Goal: Task Accomplishment & Management: Complete application form

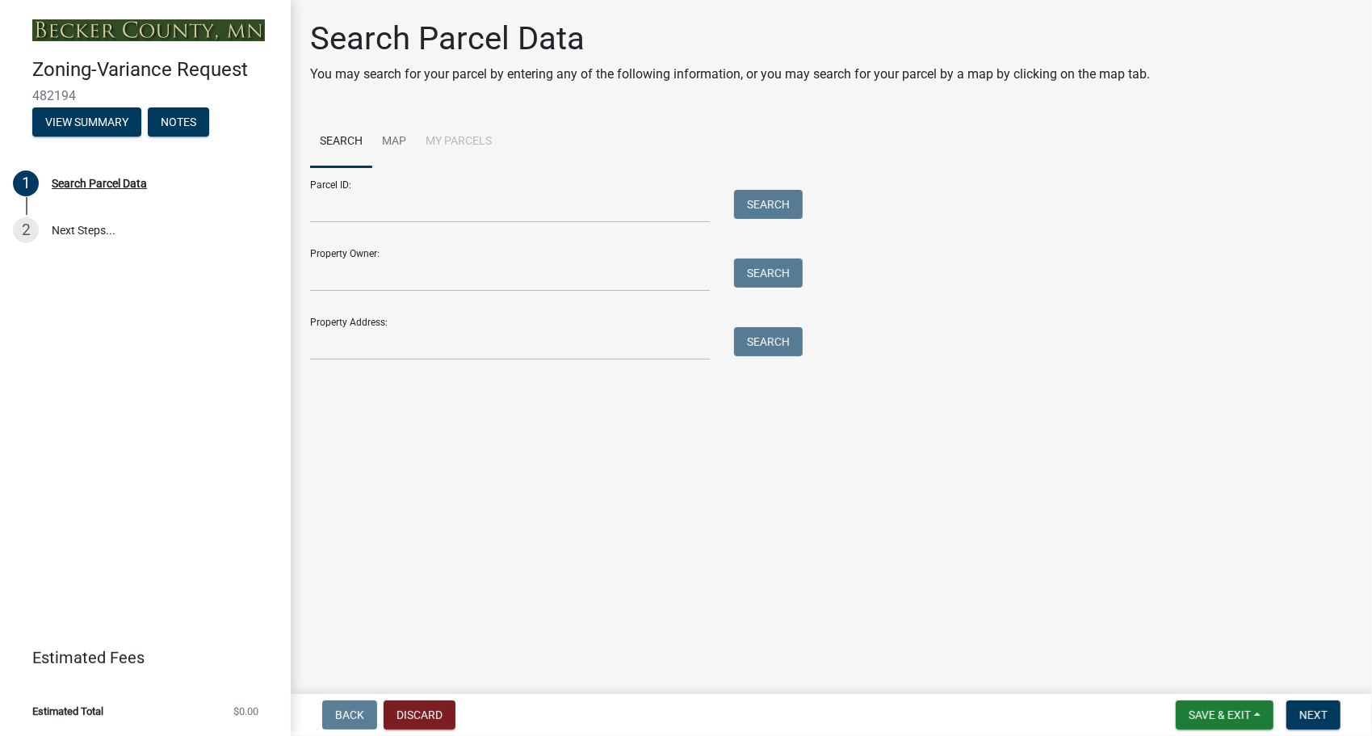
click at [888, 195] on div "Parcel ID: Search Property Owner: Search Property Address: Search" at bounding box center [831, 263] width 1043 height 193
click at [473, 218] on input "Parcel ID:" at bounding box center [510, 206] width 400 height 33
paste input "190927000"
type input "190927000"
click at [762, 212] on button "Search" at bounding box center [768, 204] width 69 height 29
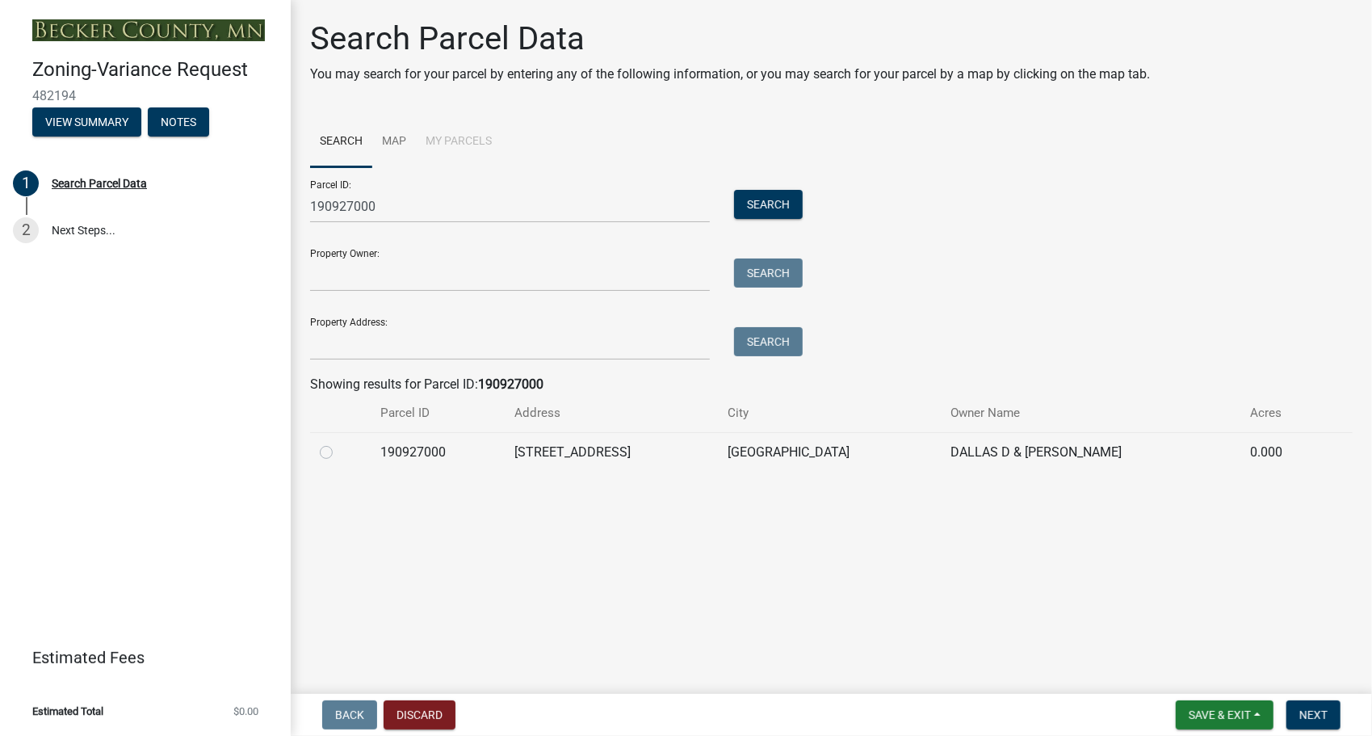
click at [326, 462] on td at bounding box center [340, 452] width 61 height 40
click at [339, 443] on label at bounding box center [339, 443] width 0 height 0
click at [339, 451] on input "radio" at bounding box center [344, 448] width 10 height 10
radio input "true"
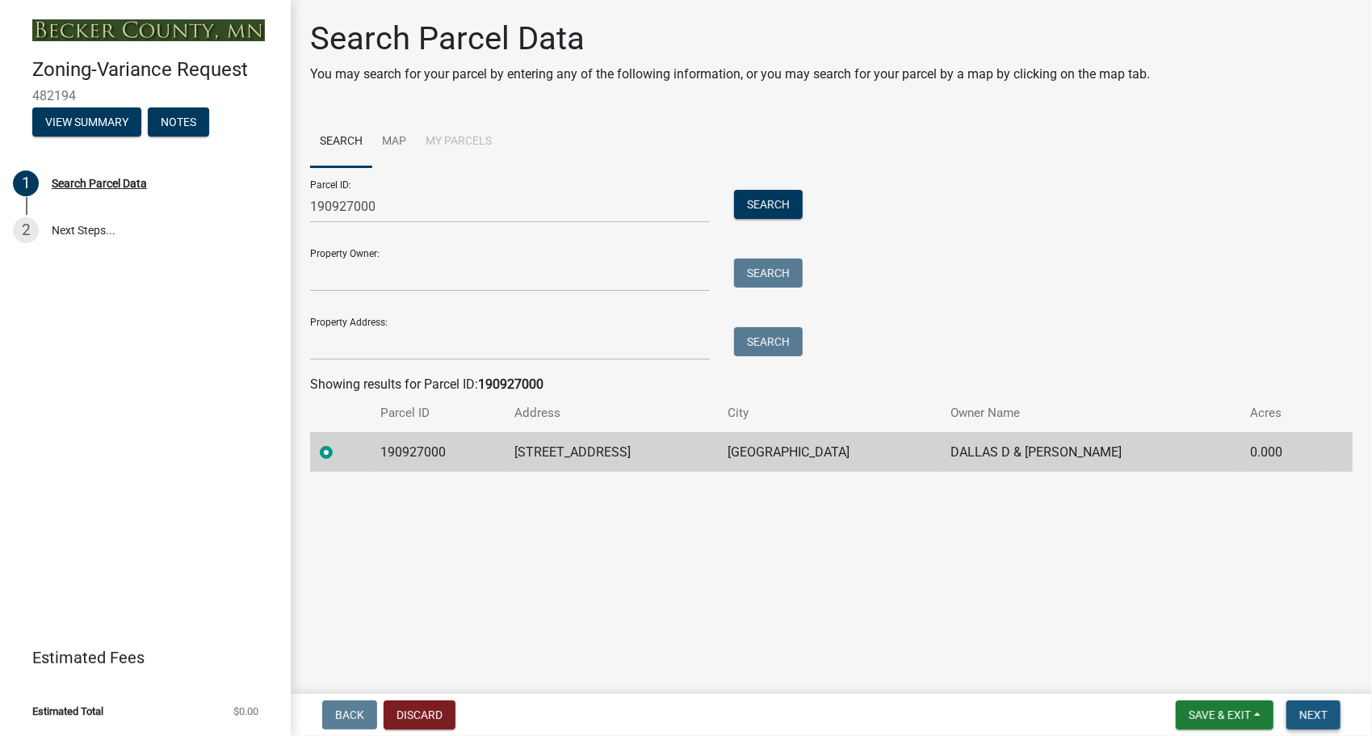
click at [1316, 717] on span "Next" at bounding box center [1313, 714] width 28 height 13
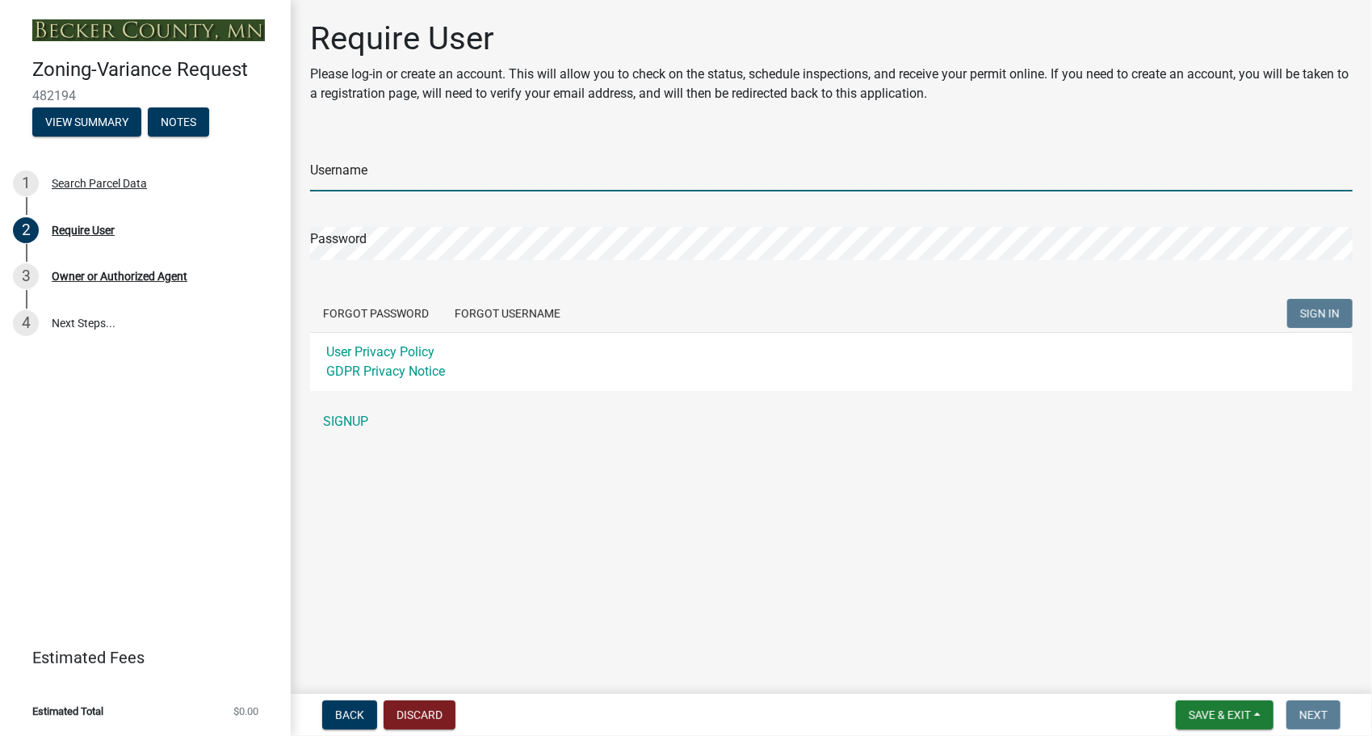
click at [506, 189] on input "Username" at bounding box center [831, 174] width 1043 height 33
type input "BGarcia"
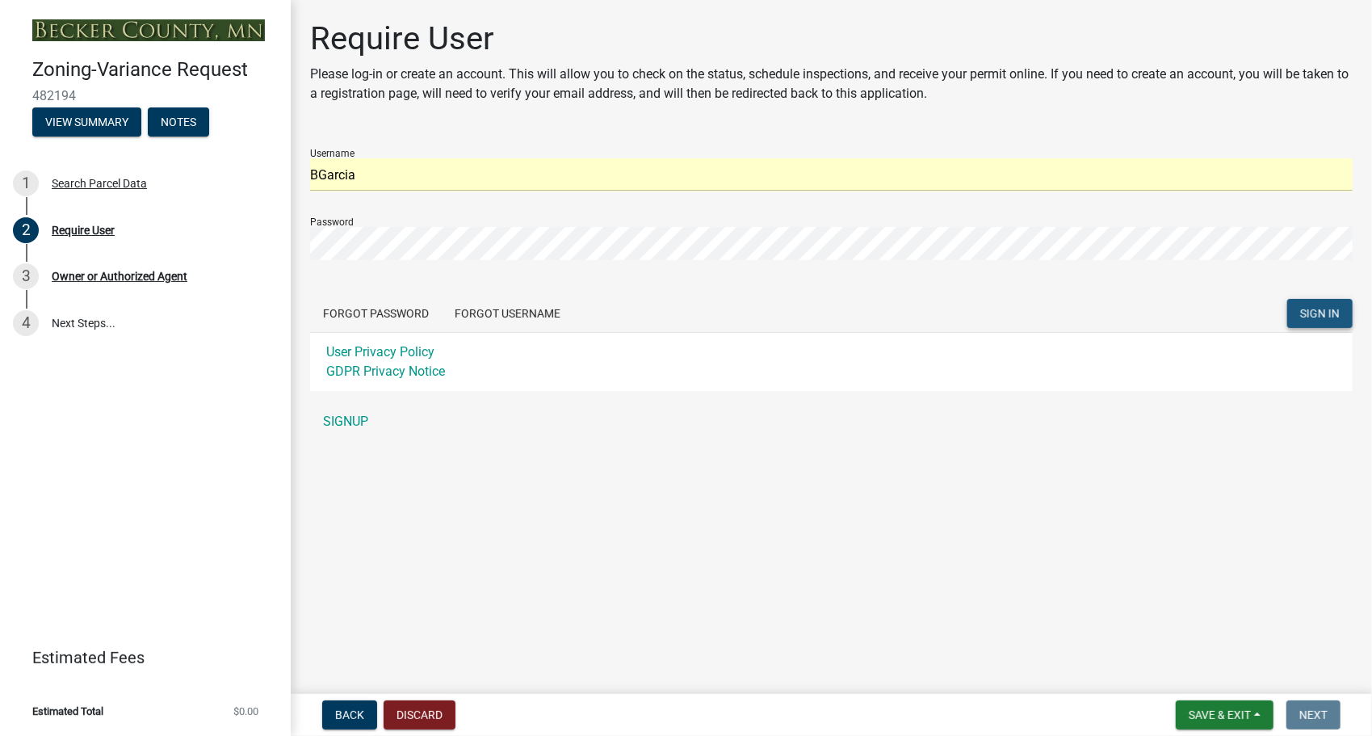
click at [1315, 304] on button "SIGN IN" at bounding box center [1319, 313] width 65 height 29
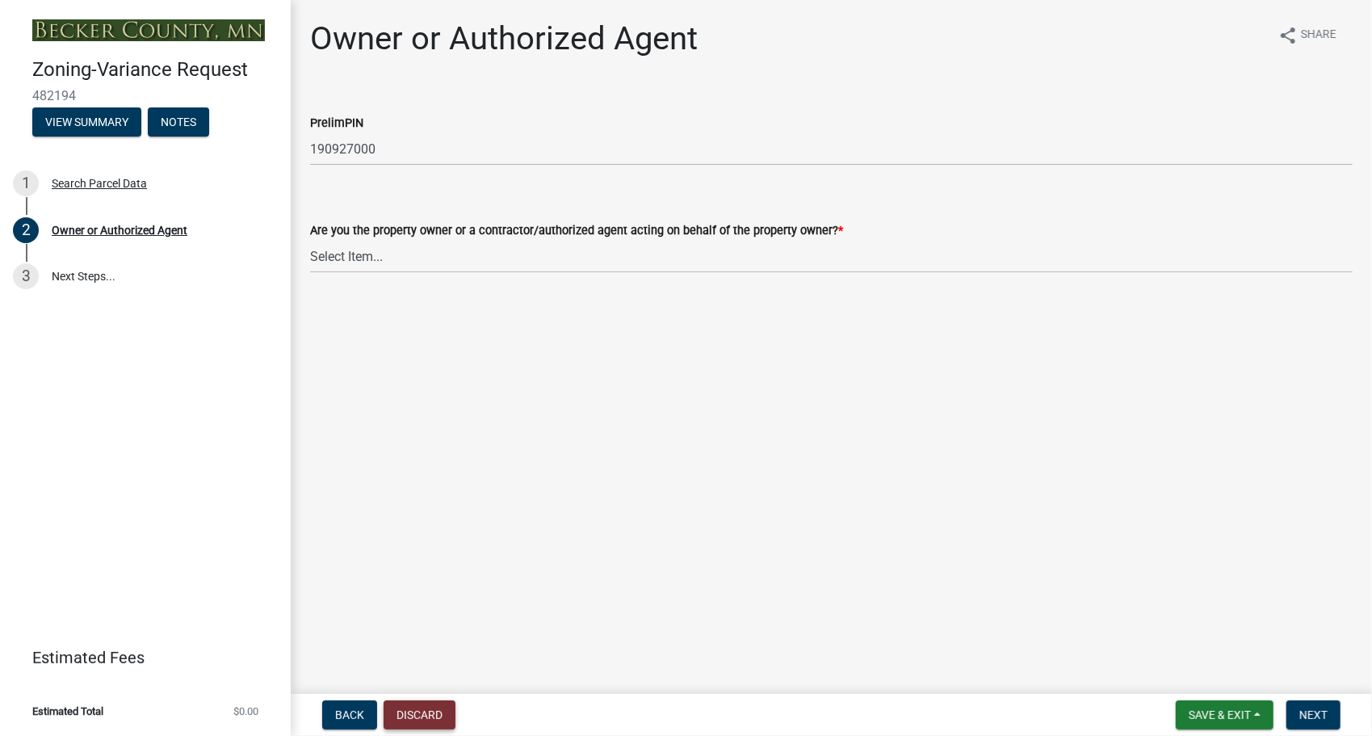
click at [422, 722] on button "Discard" at bounding box center [420, 714] width 72 height 29
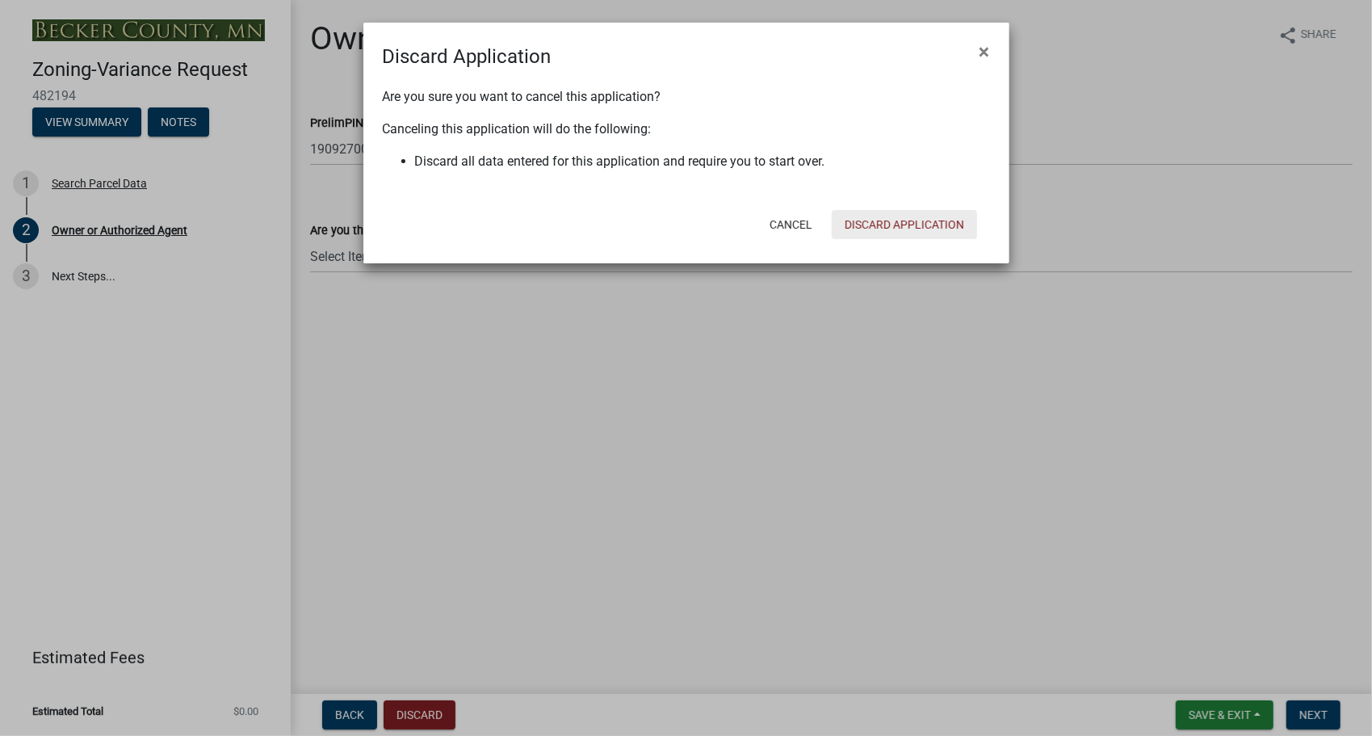
click at [898, 222] on button "Discard Application" at bounding box center [904, 224] width 145 height 29
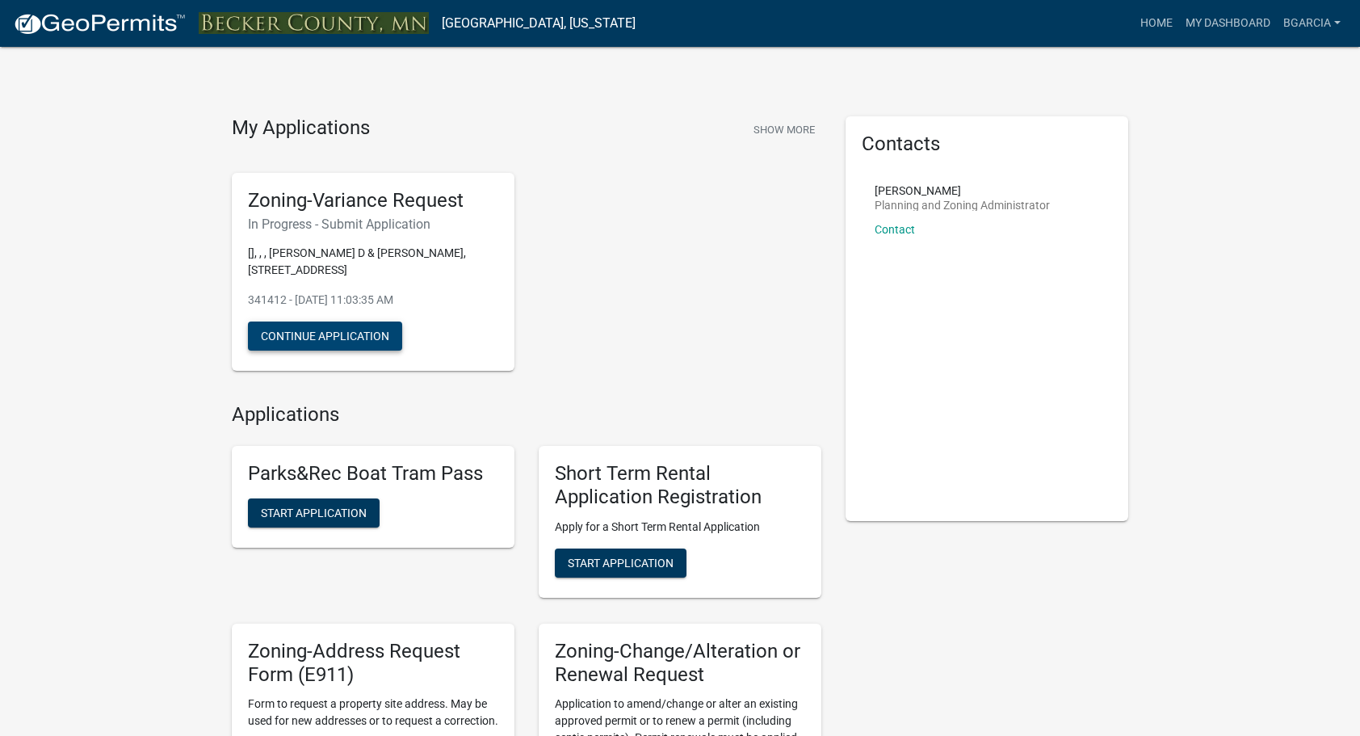
click at [307, 326] on button "Continue Application" at bounding box center [325, 335] width 154 height 29
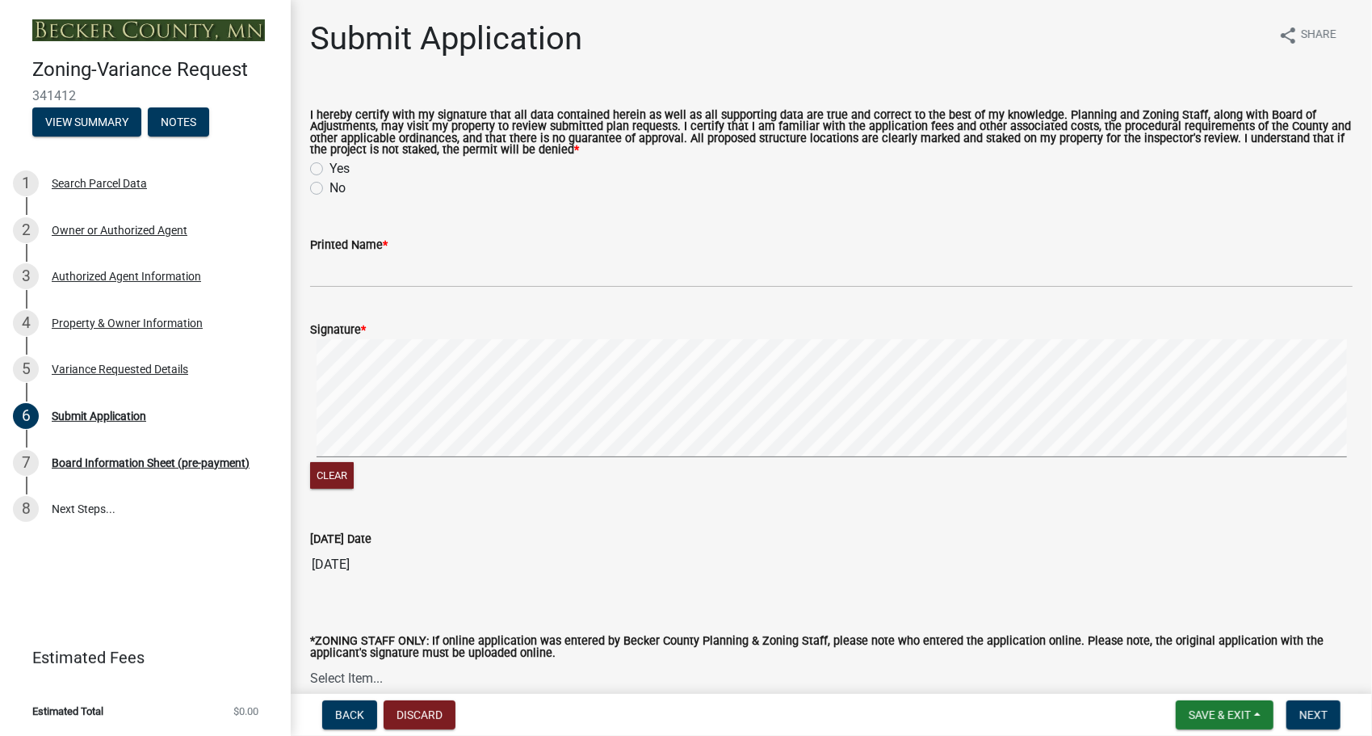
click at [329, 171] on label "Yes" at bounding box center [339, 168] width 20 height 19
click at [329, 170] on input "Yes" at bounding box center [334, 164] width 10 height 10
radio input "true"
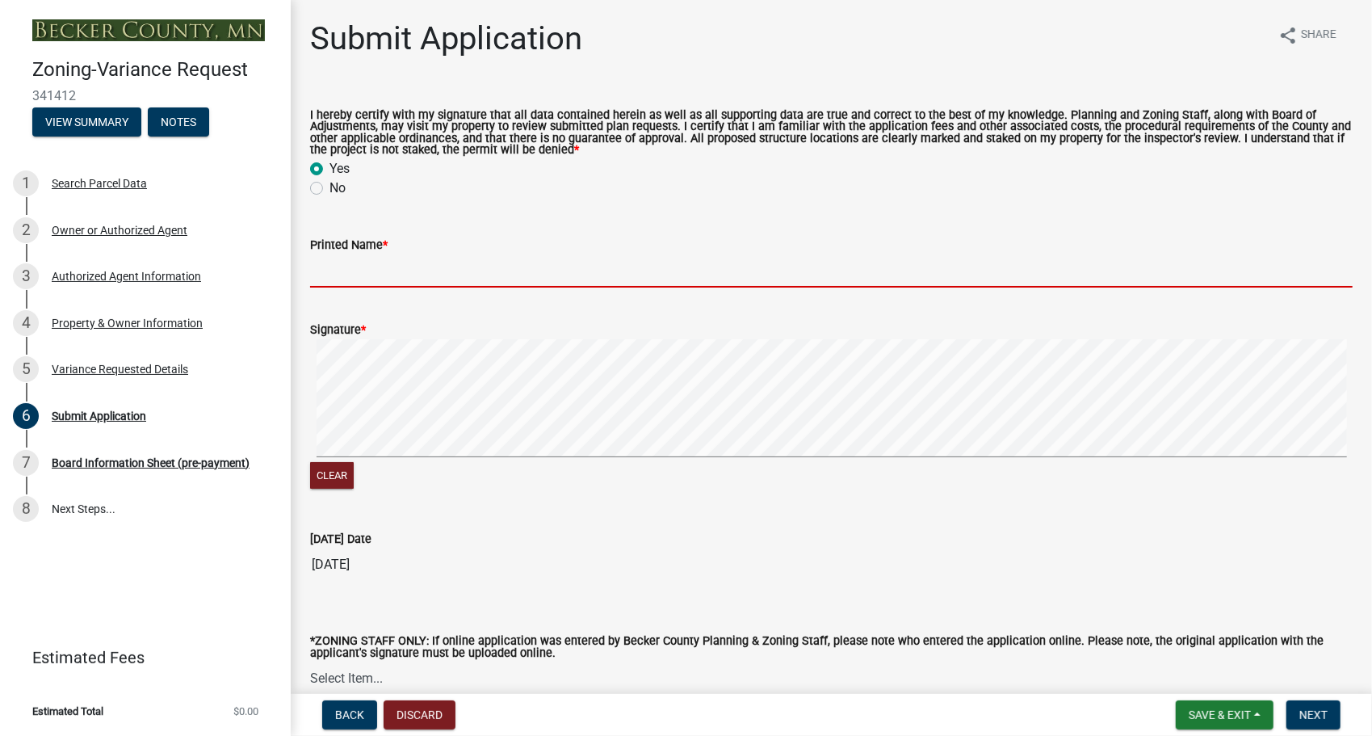
click at [430, 278] on input "Printed Name *" at bounding box center [831, 270] width 1043 height 33
click at [452, 258] on input "Printed Name *" at bounding box center [831, 270] width 1043 height 33
click at [78, 460] on div "Board Information Sheet (pre-payment)" at bounding box center [151, 462] width 198 height 11
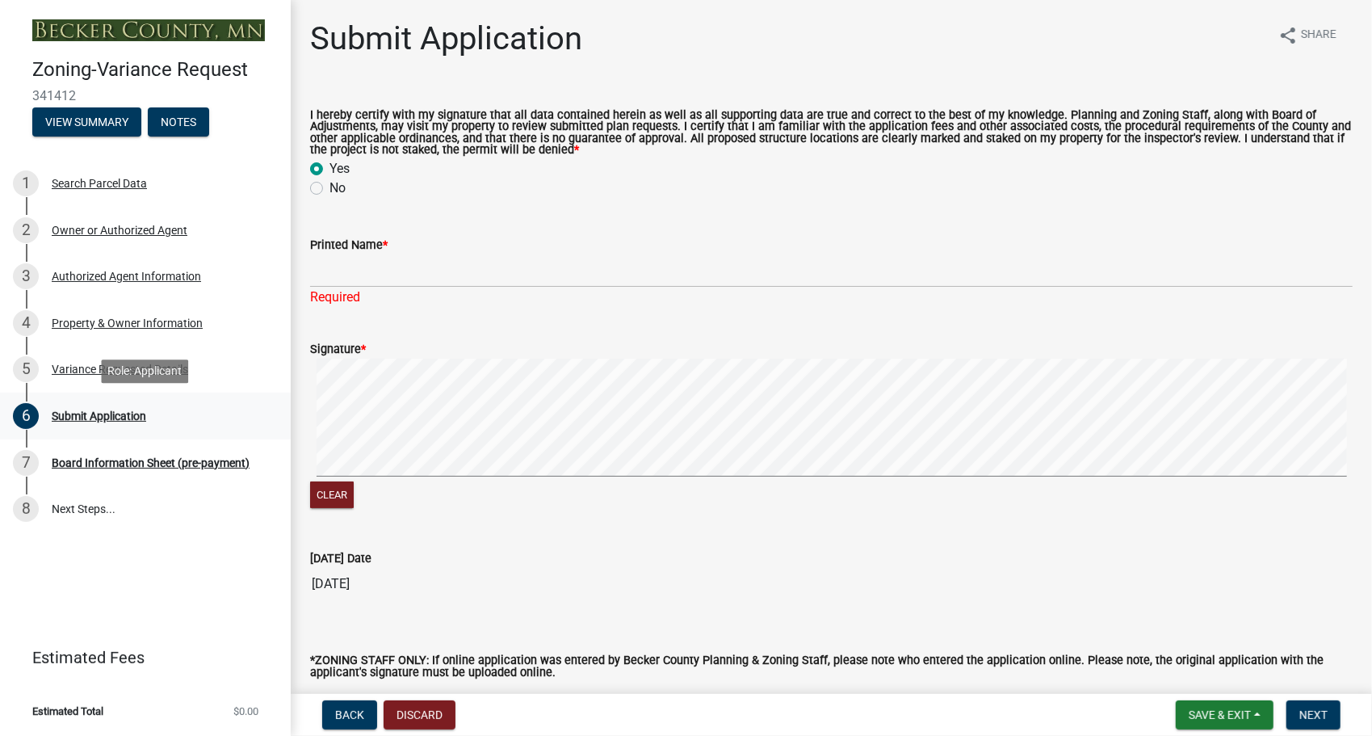
click at [76, 422] on div "6 Submit Application" at bounding box center [139, 416] width 252 height 26
click at [76, 368] on div "Variance Requested Details" at bounding box center [120, 368] width 136 height 11
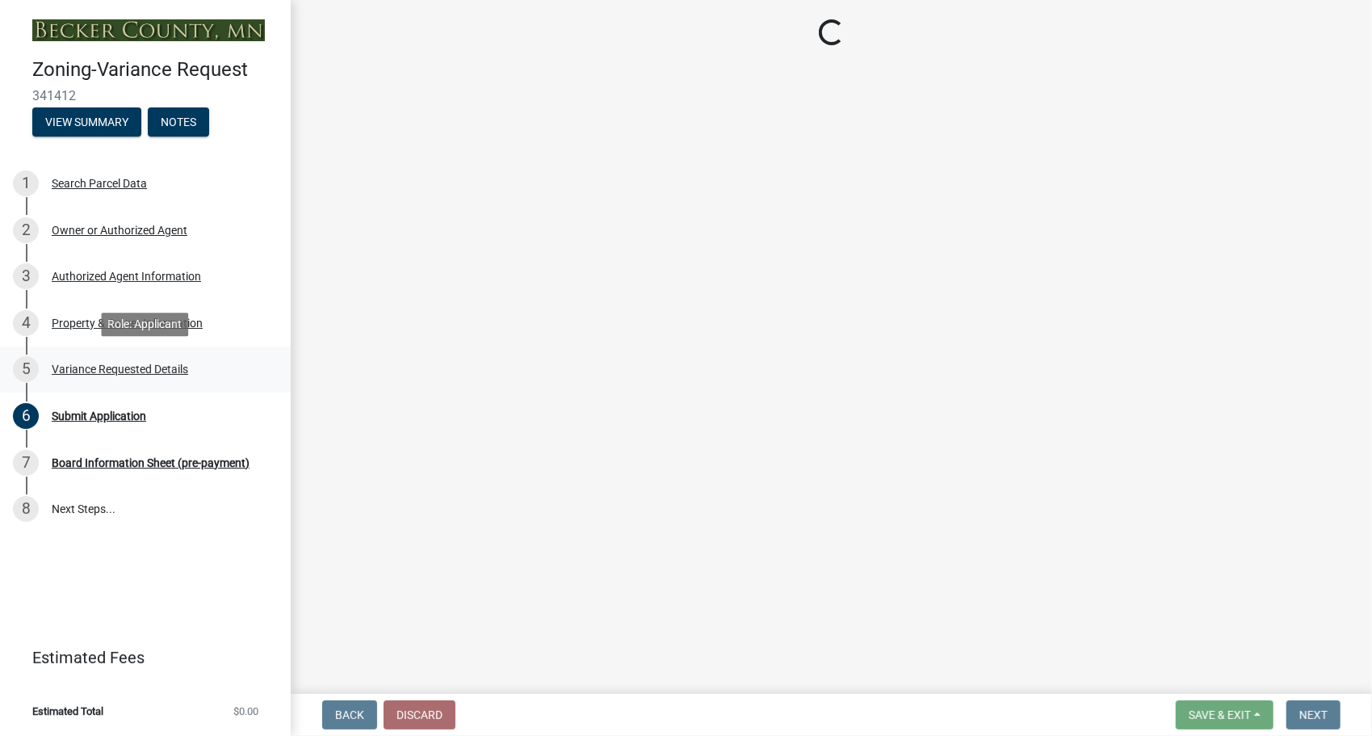
select select "96e126f4-40c4-47d1-a8f7-50b92e69dbaa"
select select "a5c6235c-6fe0-43e3-9b64-f3566618e99d"
select select "a60f612c-e64d-4767-92b2-cb2f842b6e0b"
select select "bb2b5e43-03c1-4874-9abf-a65f400af928"
select select "8ea3e6c3-8fed-4904-aa20-2f643744aa0c"
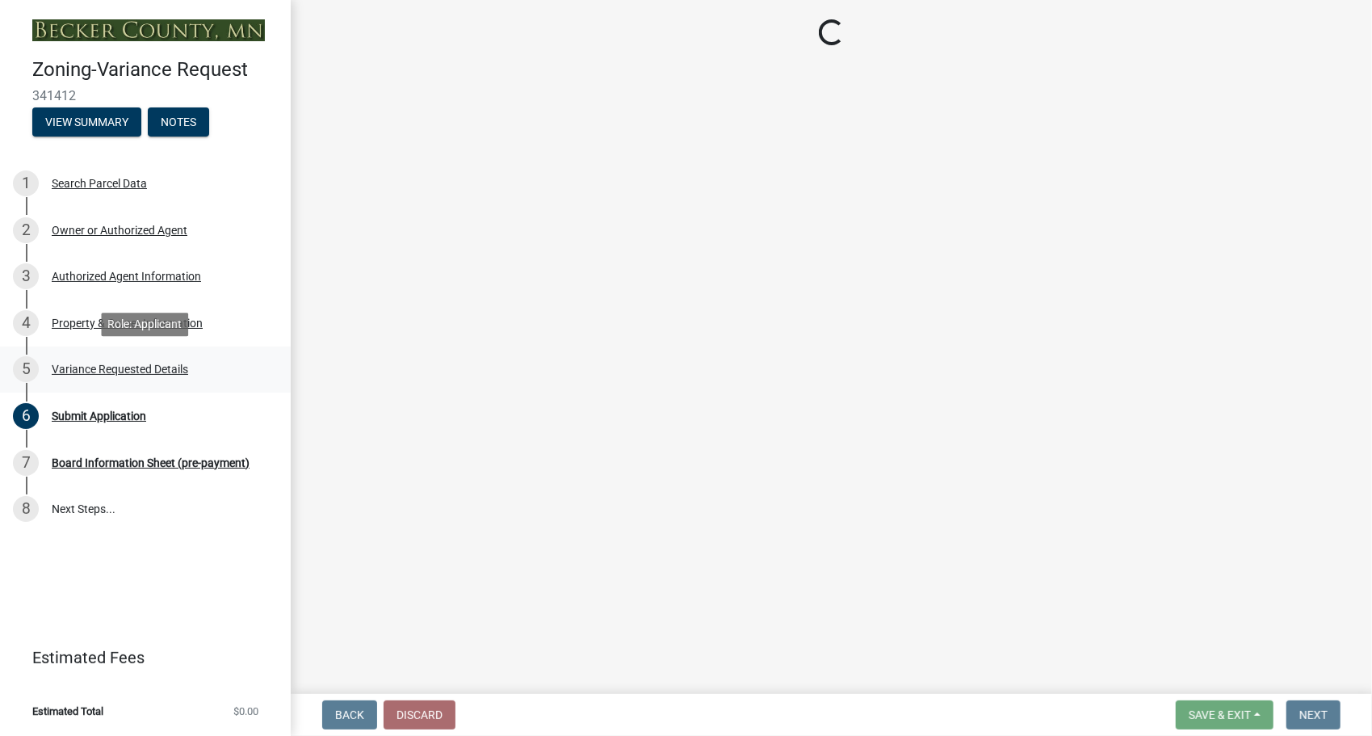
select select "860afd09-da87-482b-bca4-413f5cf53582"
select select "ee8740c3-f4d5-48cf-ad42-c8f7342b480c"
select select "1aa51e34-4f0a-4095-a3f3-287665056048"
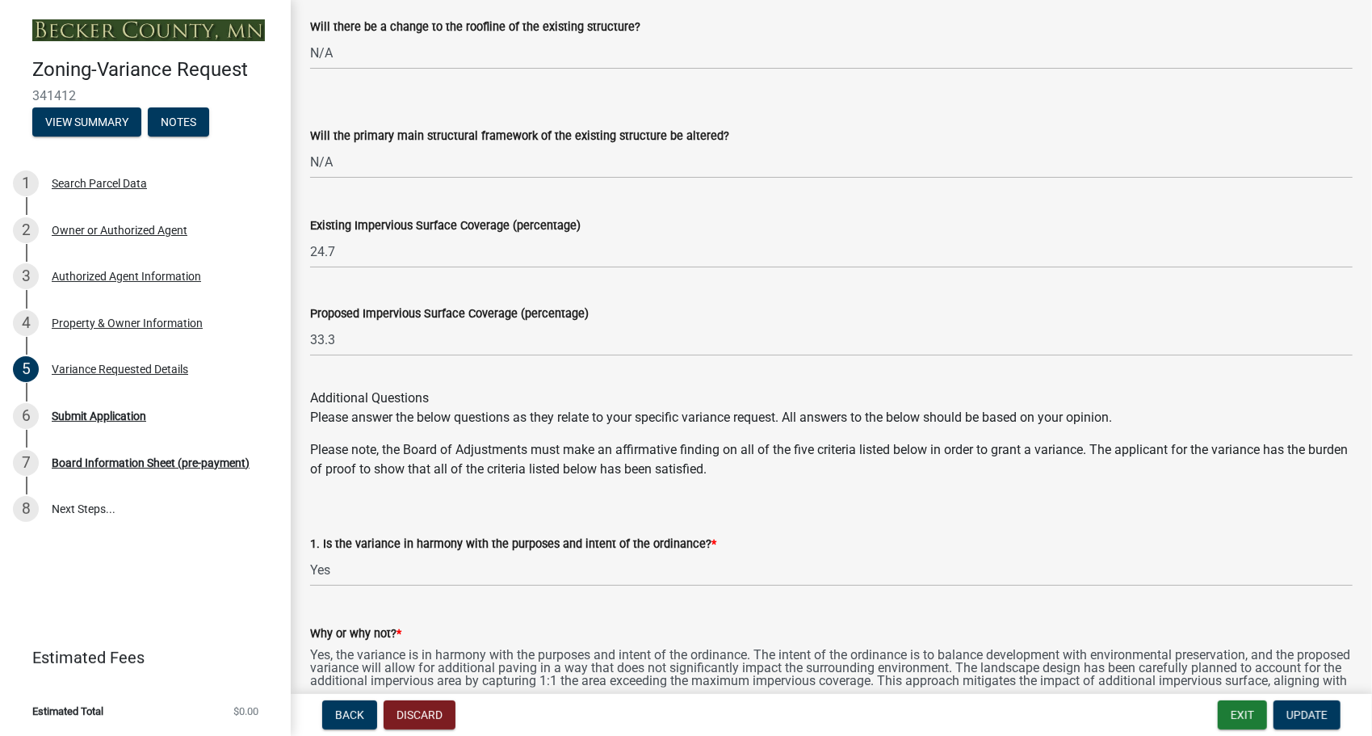
scroll to position [2019, 0]
drag, startPoint x: 346, startPoint y: 339, endPoint x: 305, endPoint y: 341, distance: 40.4
click at [305, 341] on div "Proposed Impervious Surface Coverage (percentage) 33.3" at bounding box center [831, 317] width 1067 height 75
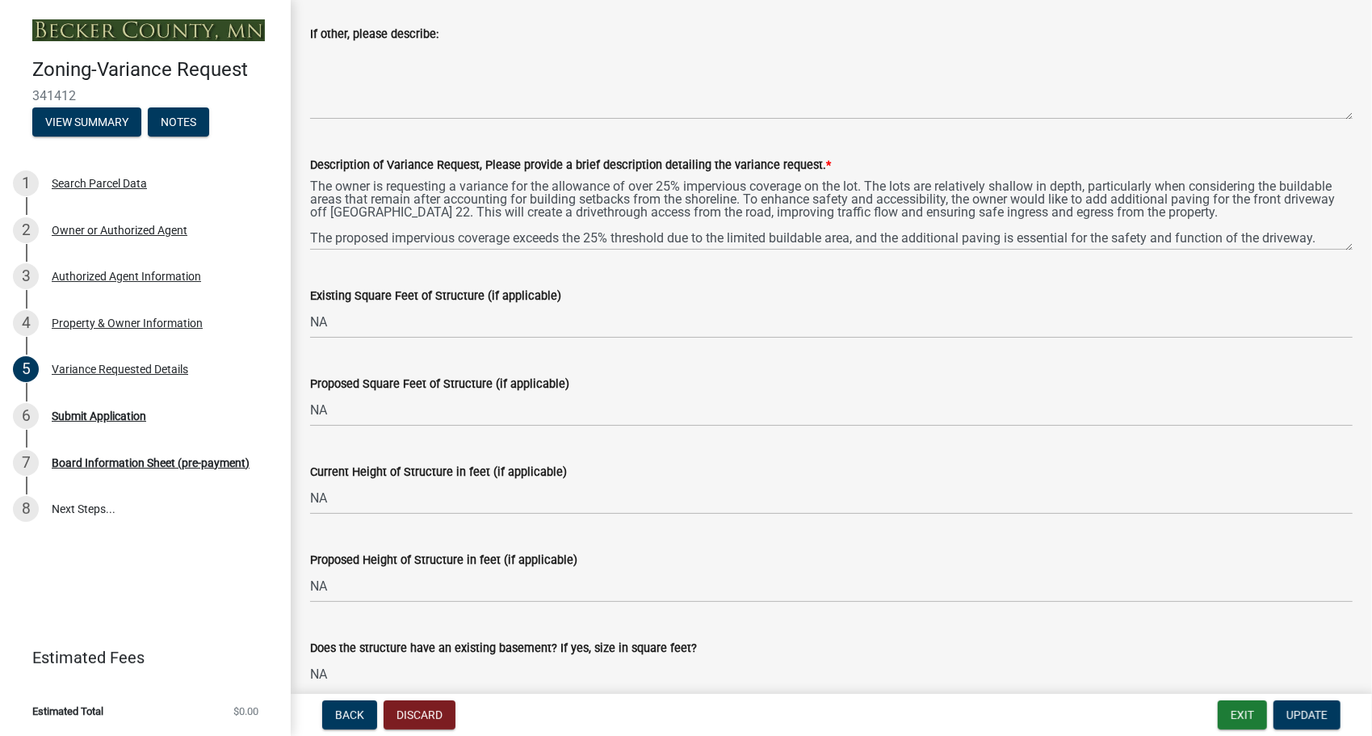
scroll to position [1211, 0]
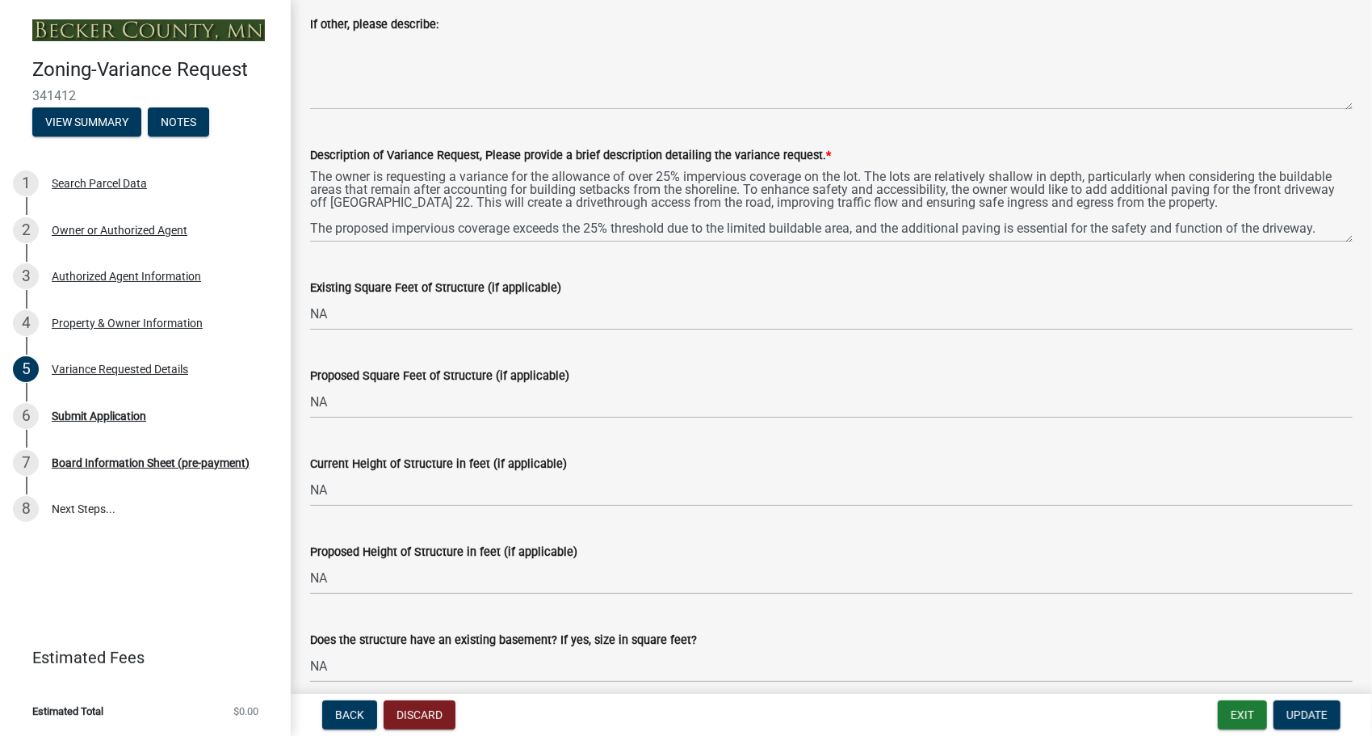
click at [1333, 237] on textarea "The owner is requesting a variance for the allowance of over 25% impervious cov…" at bounding box center [831, 204] width 1043 height 78
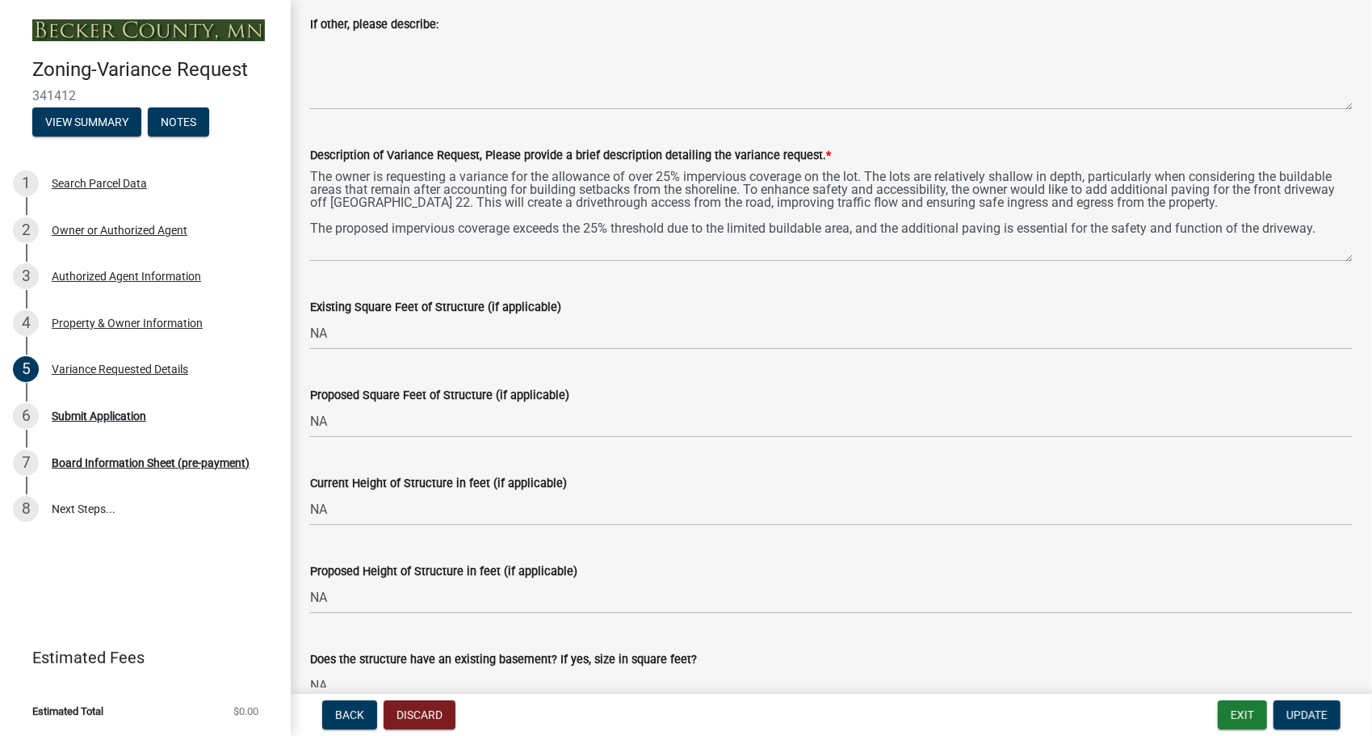
drag, startPoint x: 1333, startPoint y: 239, endPoint x: 1211, endPoint y: 258, distance: 122.7
click at [1321, 258] on textarea "The owner is requesting a variance for the allowance of over 25% impervious cov…" at bounding box center [831, 213] width 1043 height 97
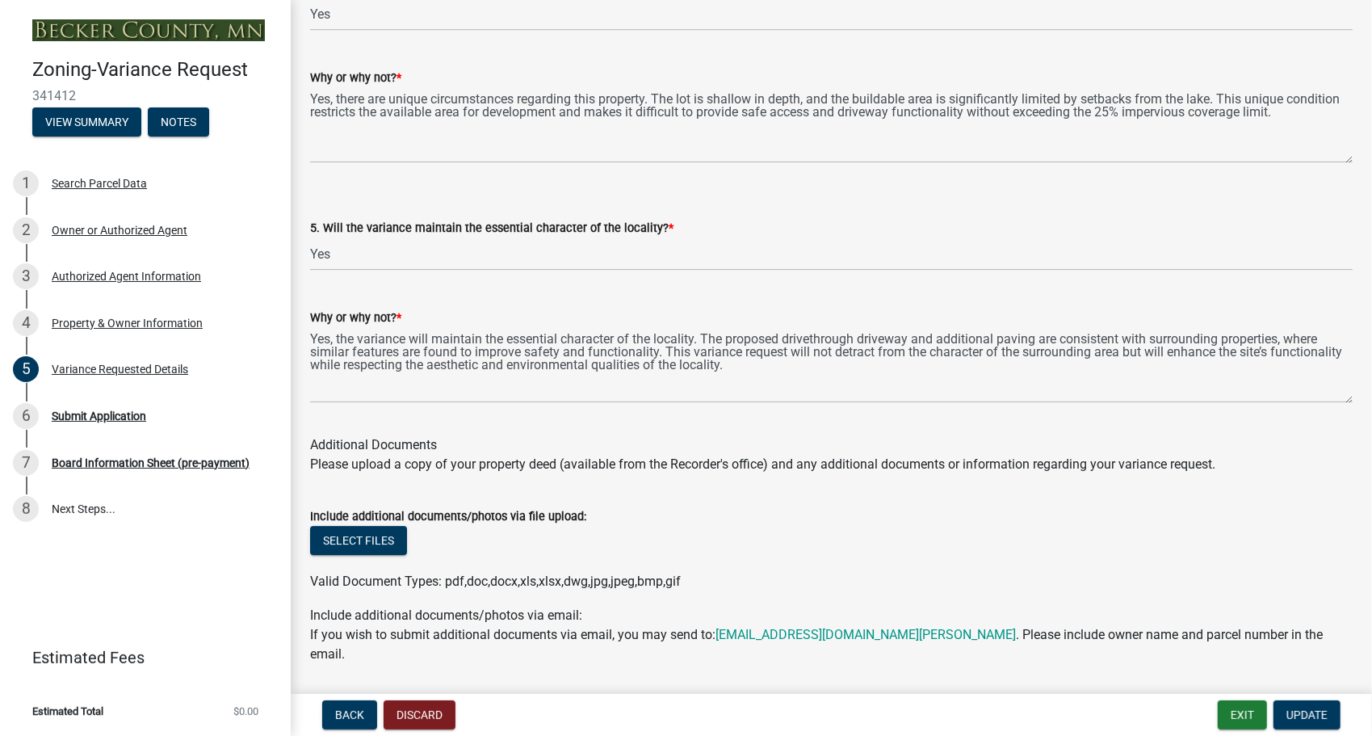
scroll to position [3347, 0]
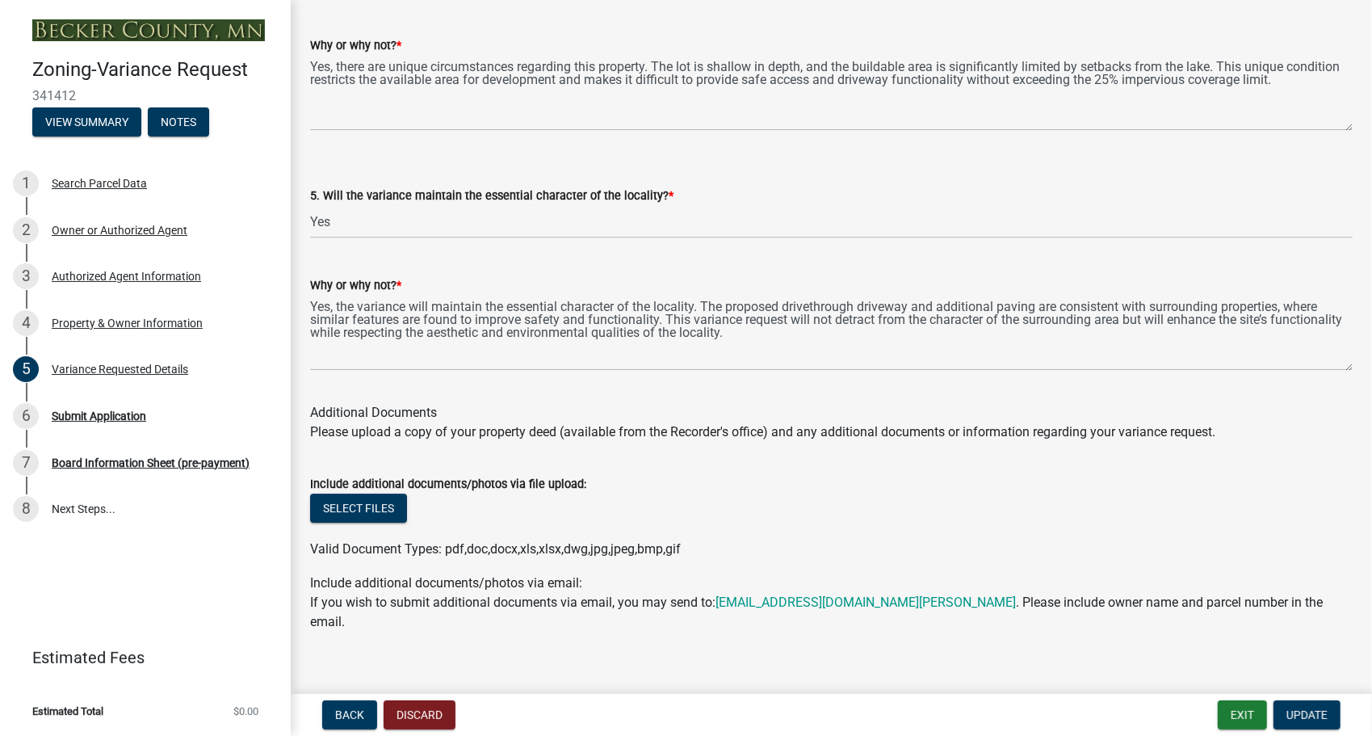
type input "28.2"
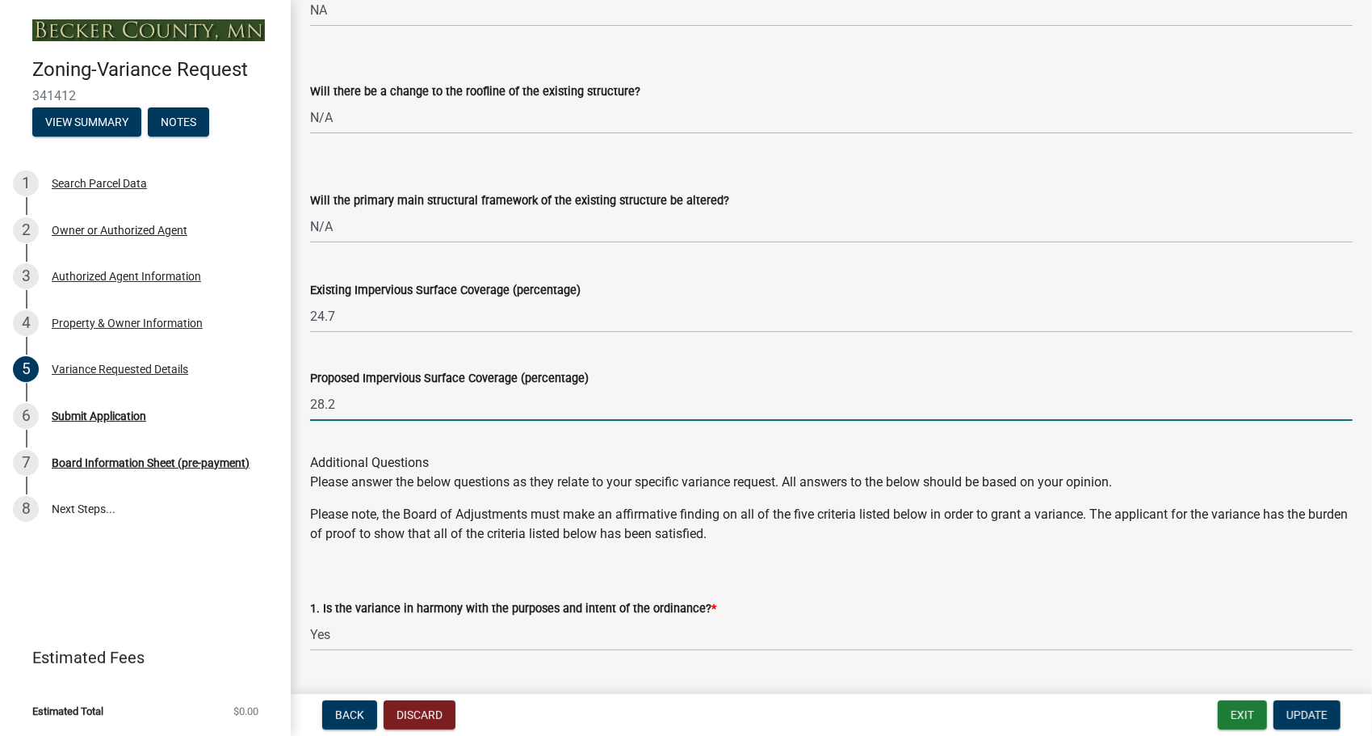
scroll to position [1974, 0]
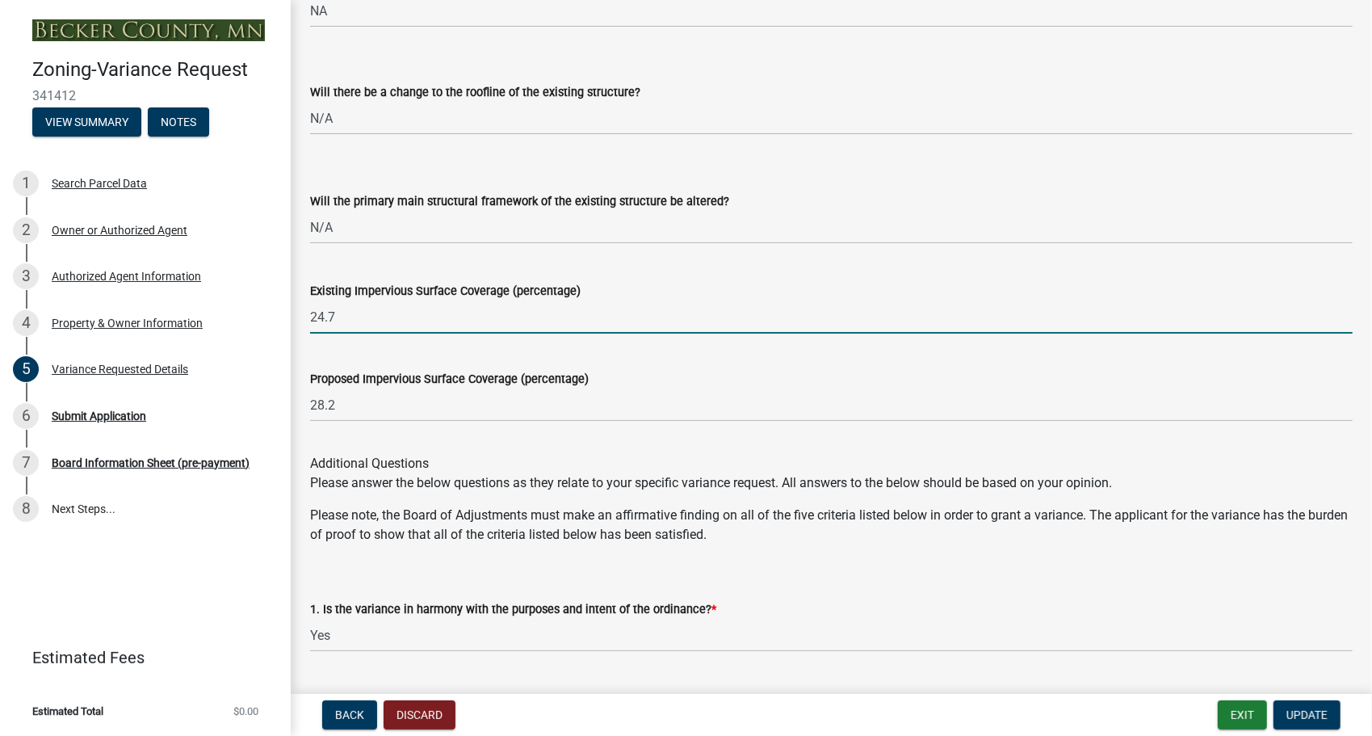
drag, startPoint x: 360, startPoint y: 319, endPoint x: 305, endPoint y: 319, distance: 54.9
click at [305, 319] on div "Existing Impervious Surface Coverage (percentage) 24.7" at bounding box center [831, 295] width 1067 height 75
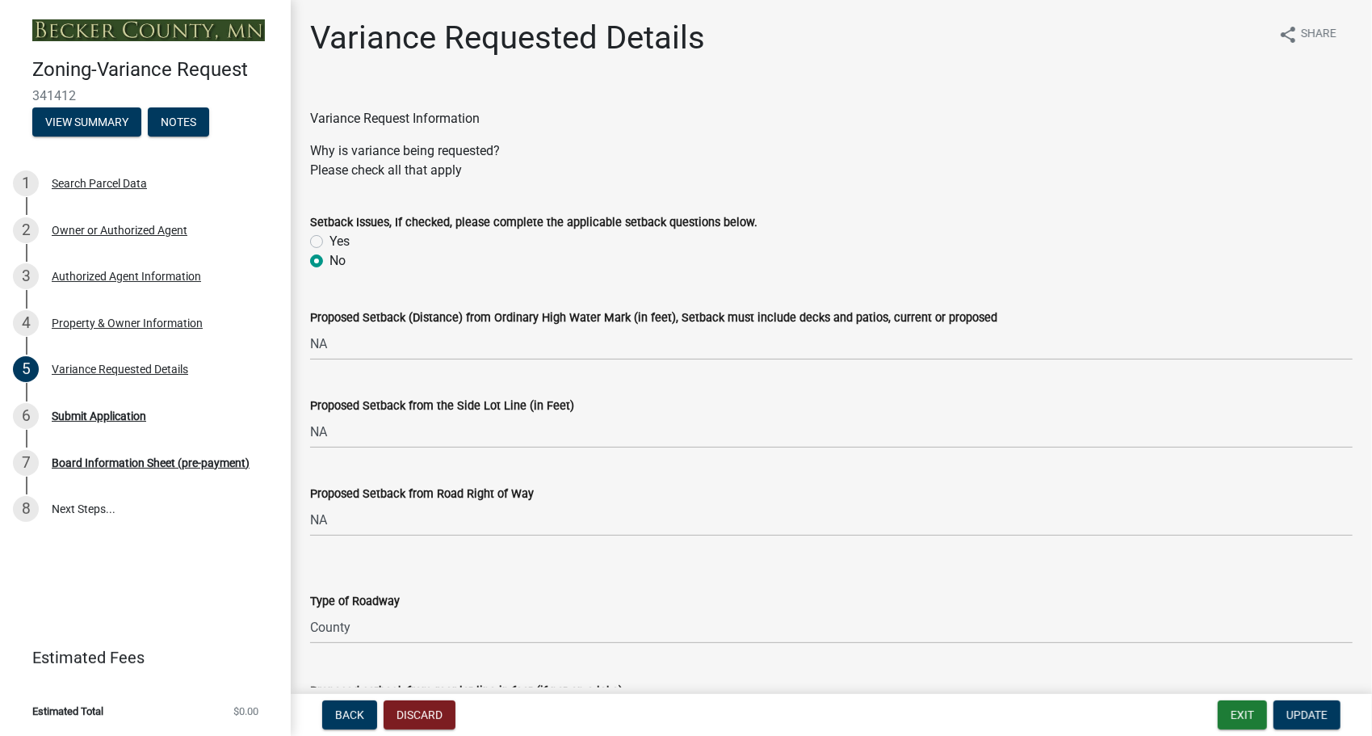
scroll to position [0, 0]
type input "23.9"
click at [1096, 280] on wm-data-entity-input "Setback Issues, If checked, please complete the applicable setback questions be…" at bounding box center [831, 240] width 1043 height 92
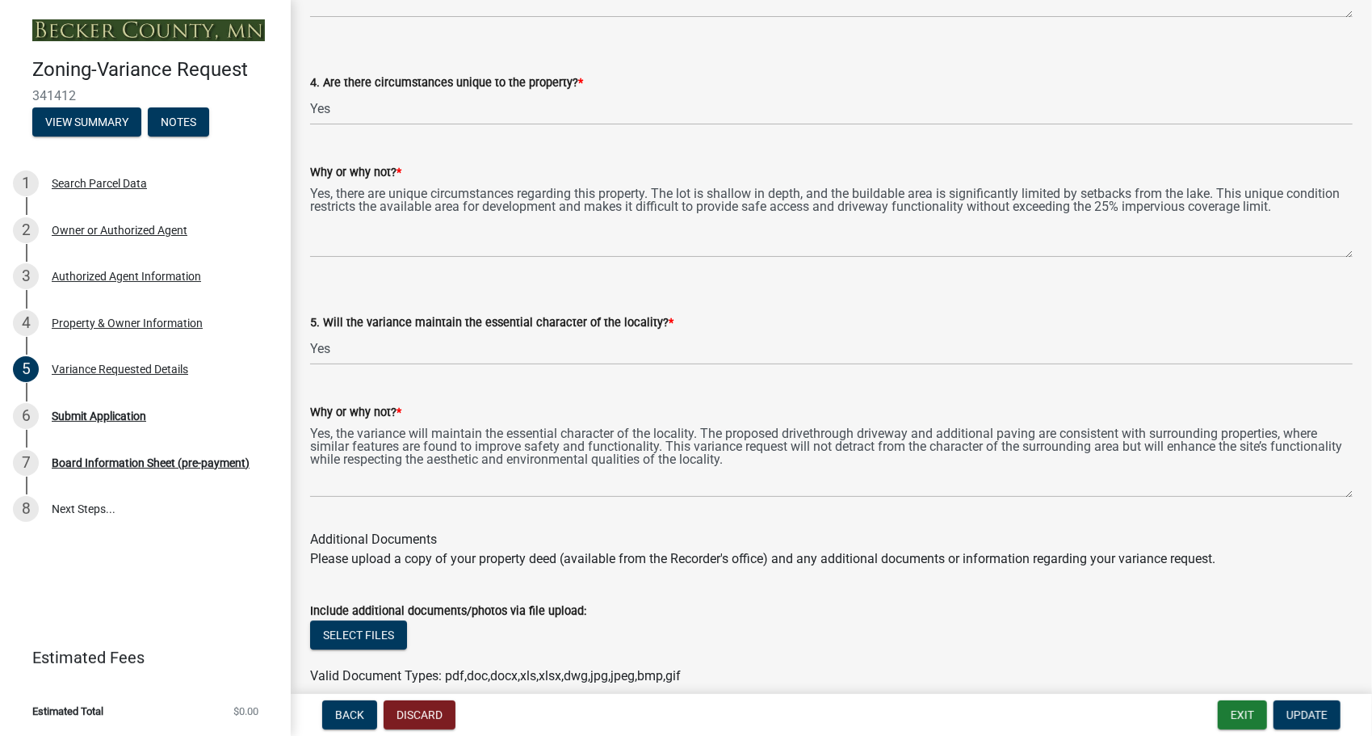
scroll to position [3347, 0]
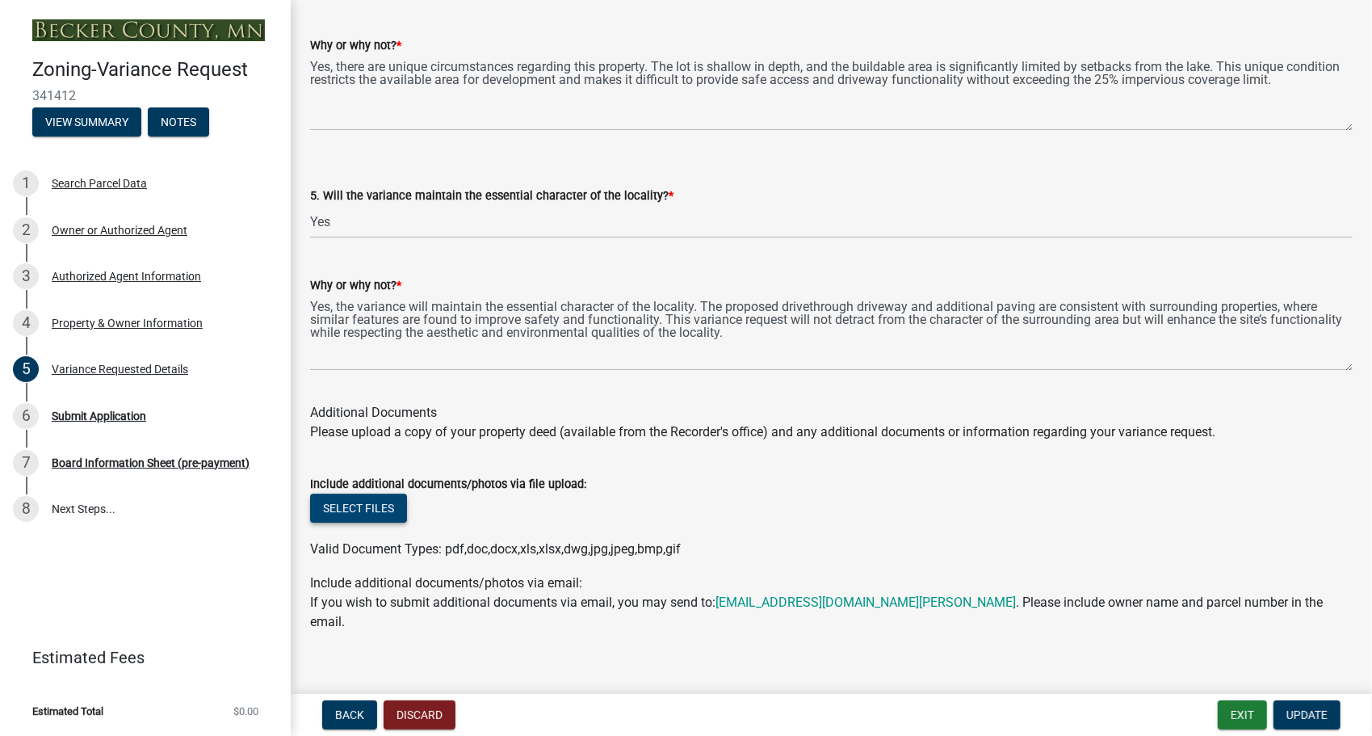
click at [363, 510] on button "Select files" at bounding box center [358, 507] width 97 height 29
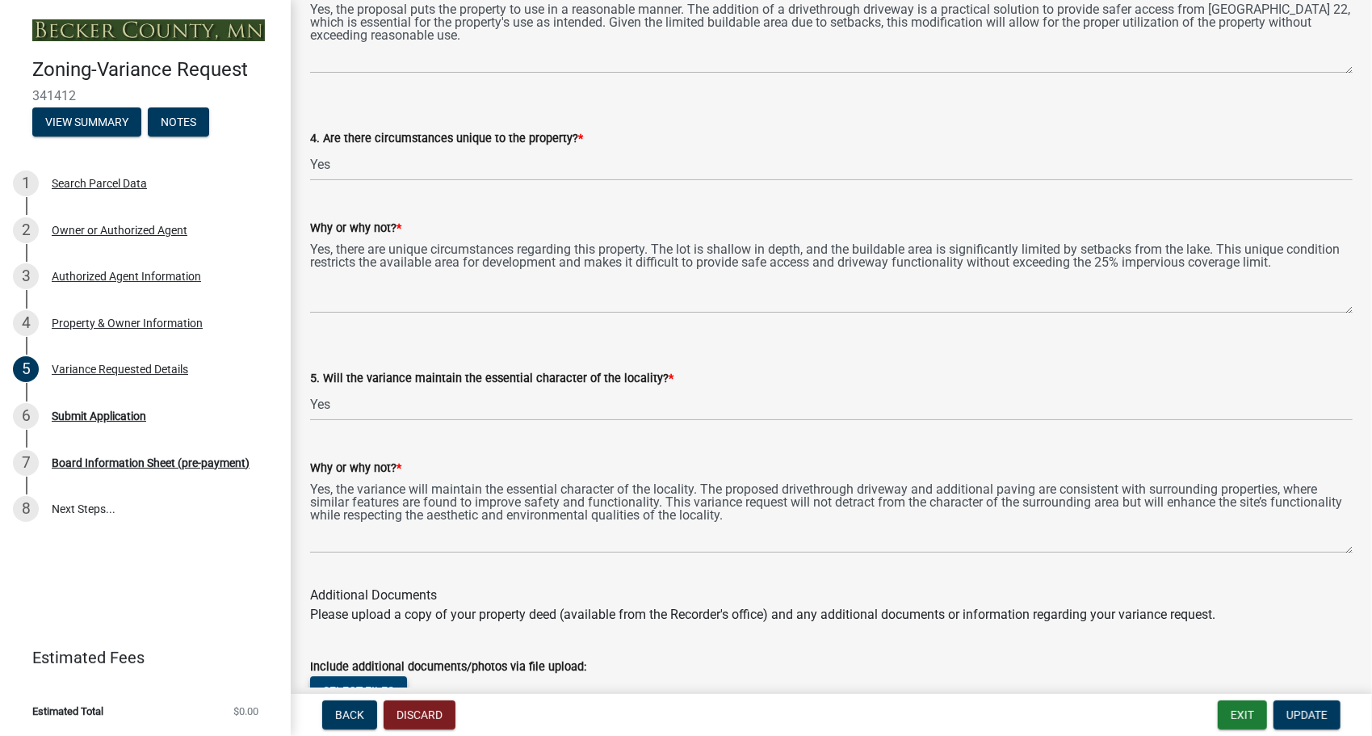
scroll to position [3406, 0]
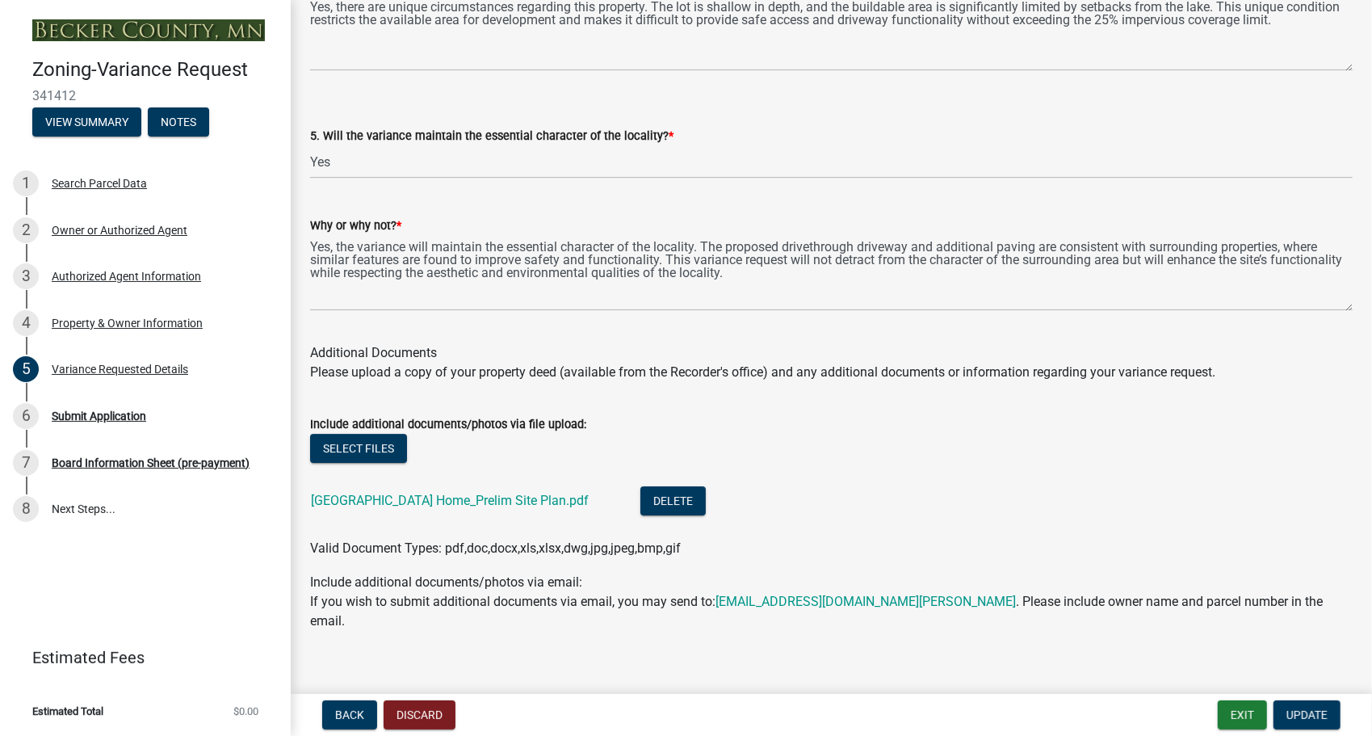
click at [709, 426] on div "Include additional documents/photos via file upload:" at bounding box center [831, 423] width 1043 height 19
click at [1295, 711] on span "Update" at bounding box center [1306, 714] width 41 height 13
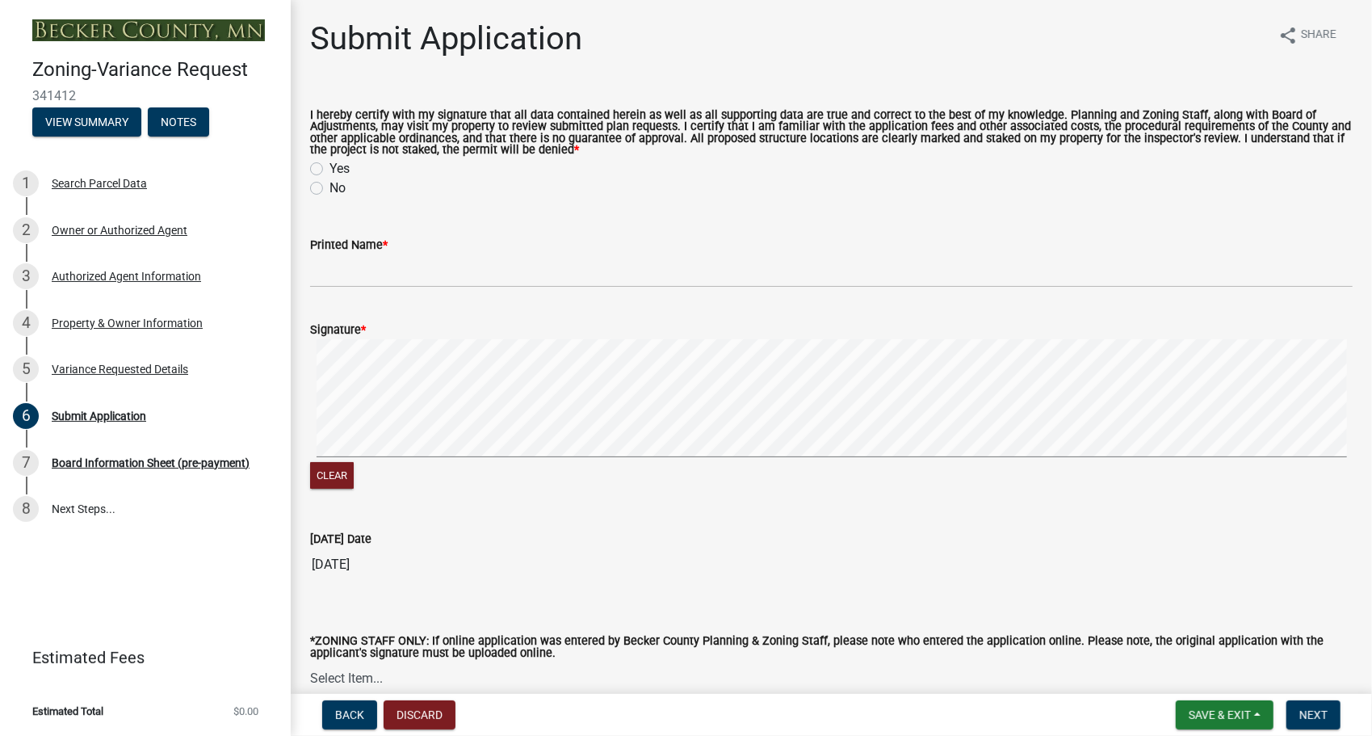
click at [329, 166] on label "Yes" at bounding box center [339, 168] width 20 height 19
click at [329, 166] on input "Yes" at bounding box center [334, 164] width 10 height 10
radio input "true"
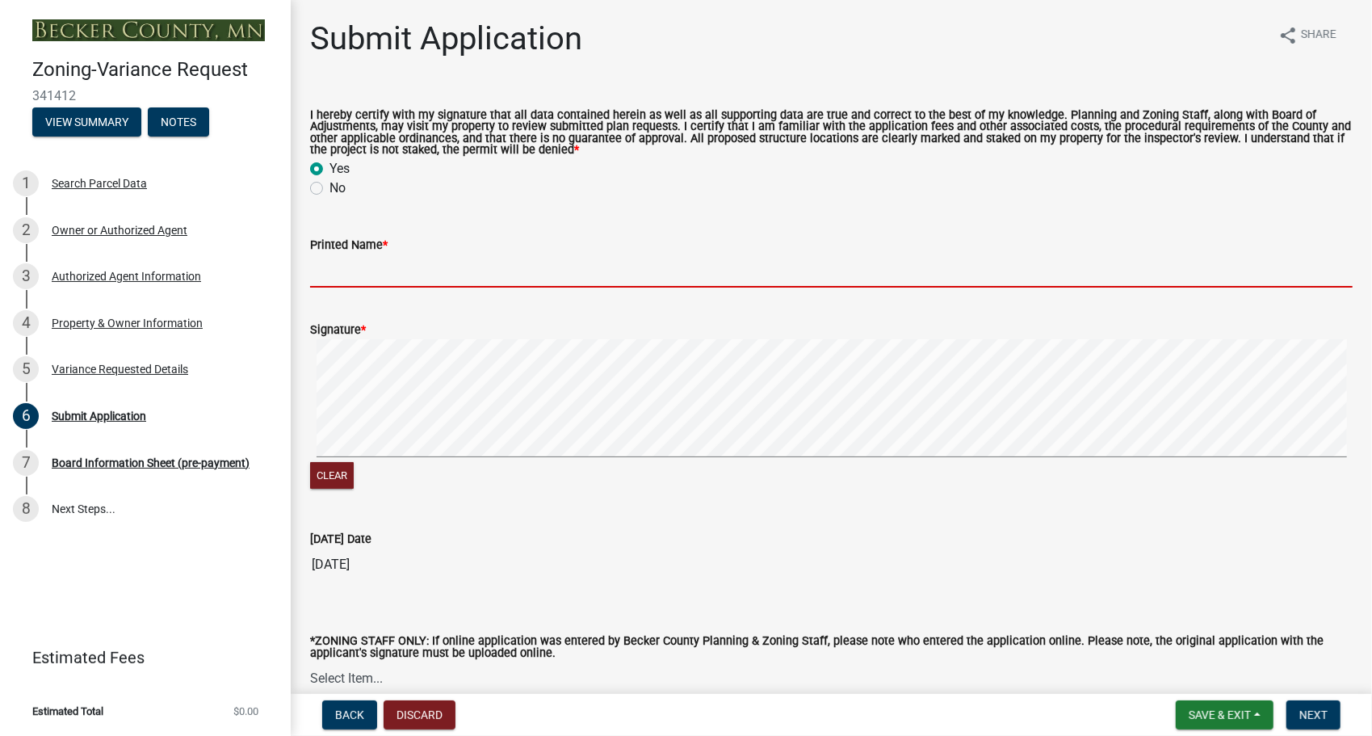
click at [366, 269] on input "Printed Name *" at bounding box center [831, 270] width 1043 height 33
type input "[PERSON_NAME]"
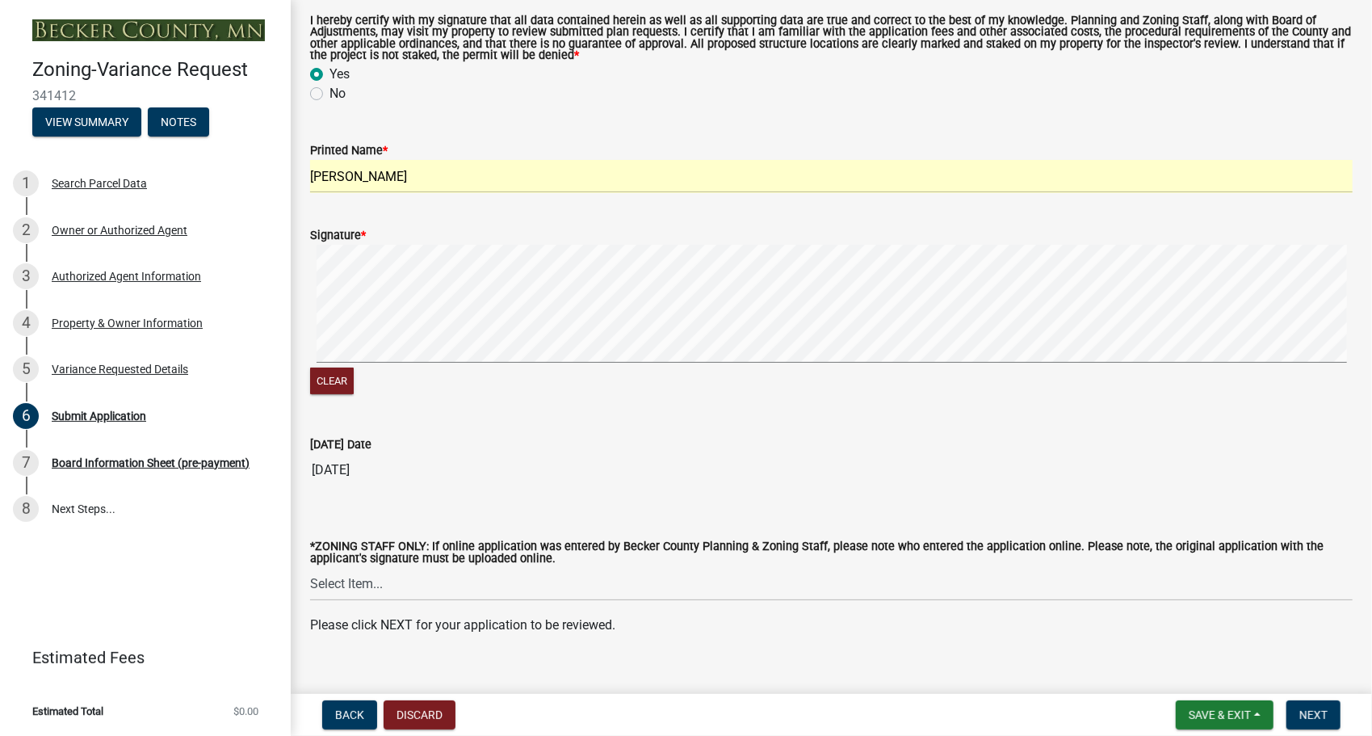
scroll to position [118, 0]
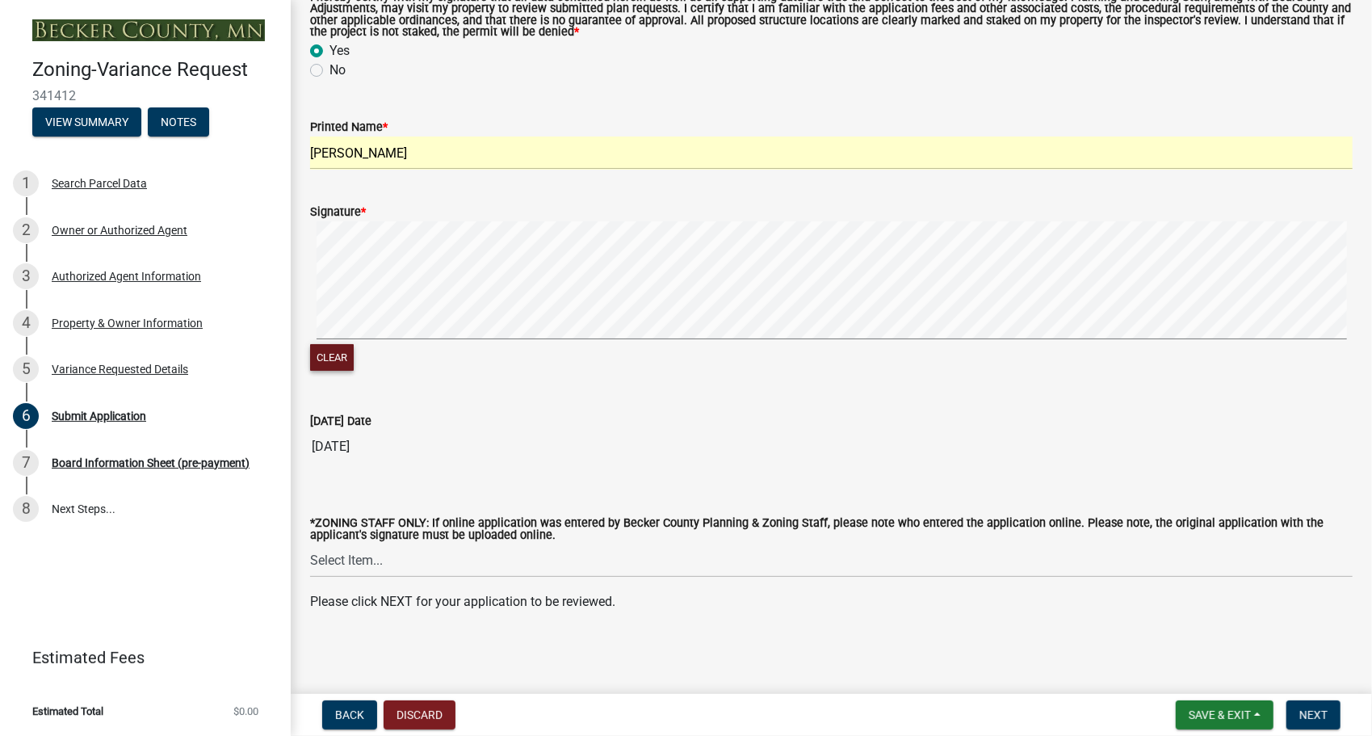
click at [321, 359] on button "Clear" at bounding box center [332, 357] width 44 height 27
click at [376, 447] on input "[DATE]" at bounding box center [831, 446] width 1043 height 32
drag, startPoint x: 402, startPoint y: 447, endPoint x: 286, endPoint y: 450, distance: 116.3
click at [286, 450] on div "Zoning-Variance Request 341412 View Summary Notes 1 Search Parcel Data 2 Owner …" at bounding box center [686, 368] width 1372 height 736
click at [583, 450] on input "[DATE]" at bounding box center [831, 446] width 1043 height 32
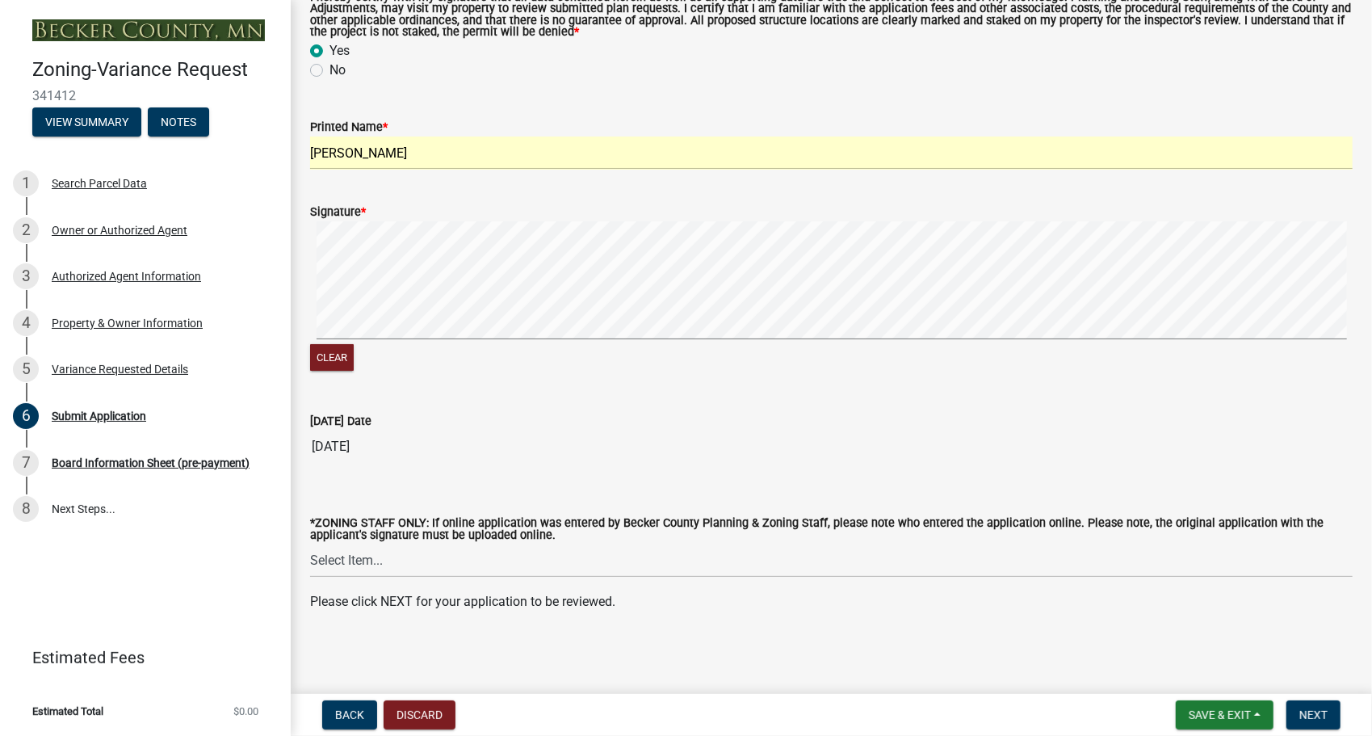
click at [489, 455] on input "[DATE]" at bounding box center [831, 446] width 1043 height 32
click at [428, 447] on input "[DATE]" at bounding box center [831, 446] width 1043 height 32
drag, startPoint x: 394, startPoint y: 447, endPoint x: 352, endPoint y: 448, distance: 42.0
click at [383, 448] on input "[DATE]" at bounding box center [831, 446] width 1043 height 32
drag, startPoint x: 352, startPoint y: 448, endPoint x: 339, endPoint y: 450, distance: 13.0
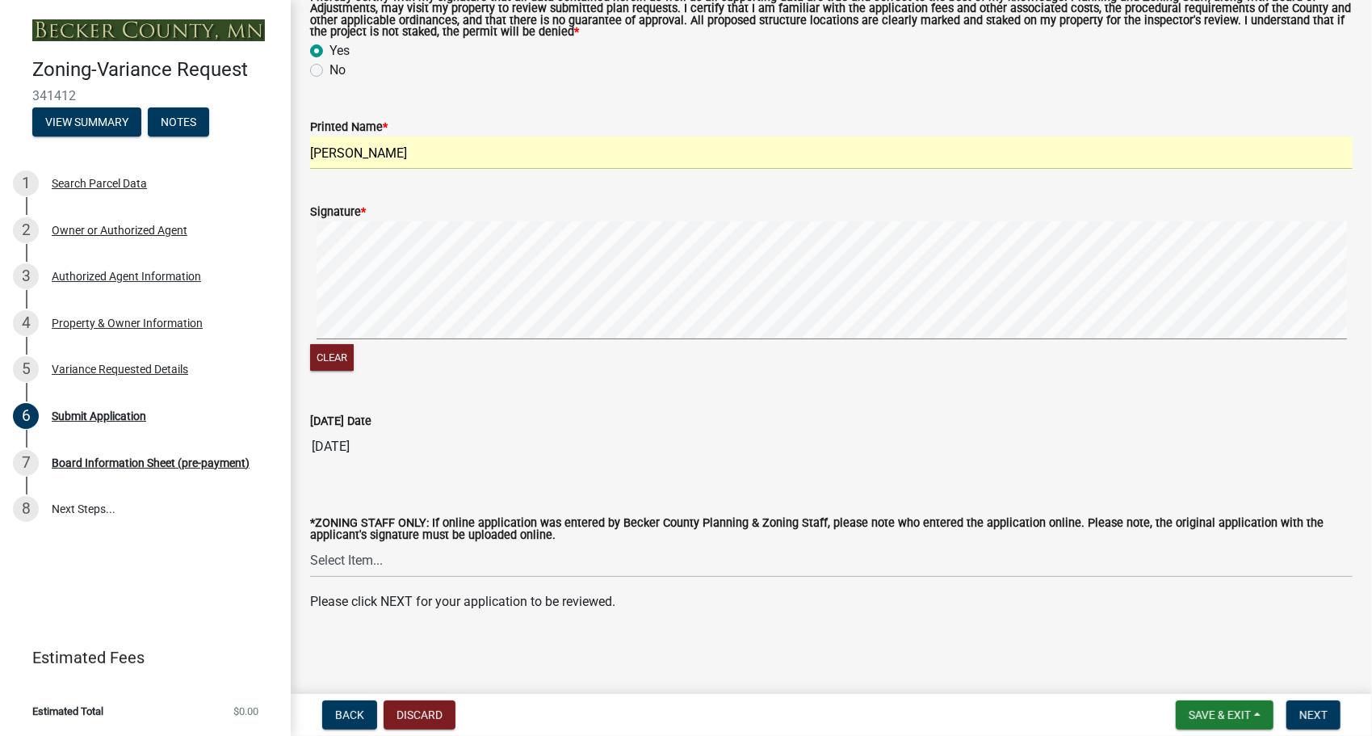
click at [339, 450] on input "[DATE]" at bounding box center [831, 446] width 1043 height 32
drag, startPoint x: 339, startPoint y: 450, endPoint x: 304, endPoint y: 451, distance: 35.5
click at [304, 451] on div "[DATE] Date [DATE]" at bounding box center [831, 425] width 1067 height 74
click at [302, 451] on div "[DATE] Date [DATE]" at bounding box center [831, 425] width 1067 height 74
click at [363, 443] on input "[DATE]" at bounding box center [831, 446] width 1043 height 32
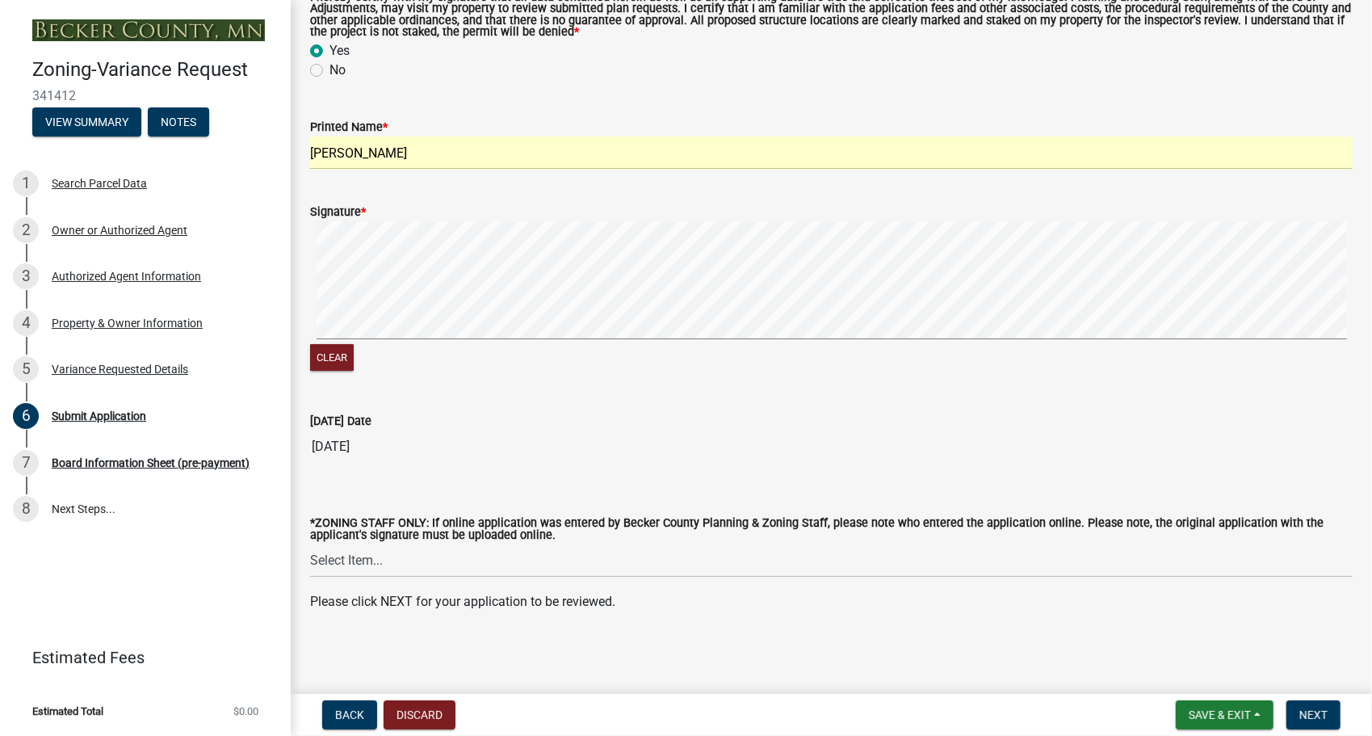
click at [516, 497] on div "*ZONING STAFF ONLY: If online application was entered by Becker County Planning…" at bounding box center [831, 526] width 1043 height 101
click at [1311, 721] on span "Next" at bounding box center [1313, 714] width 28 height 13
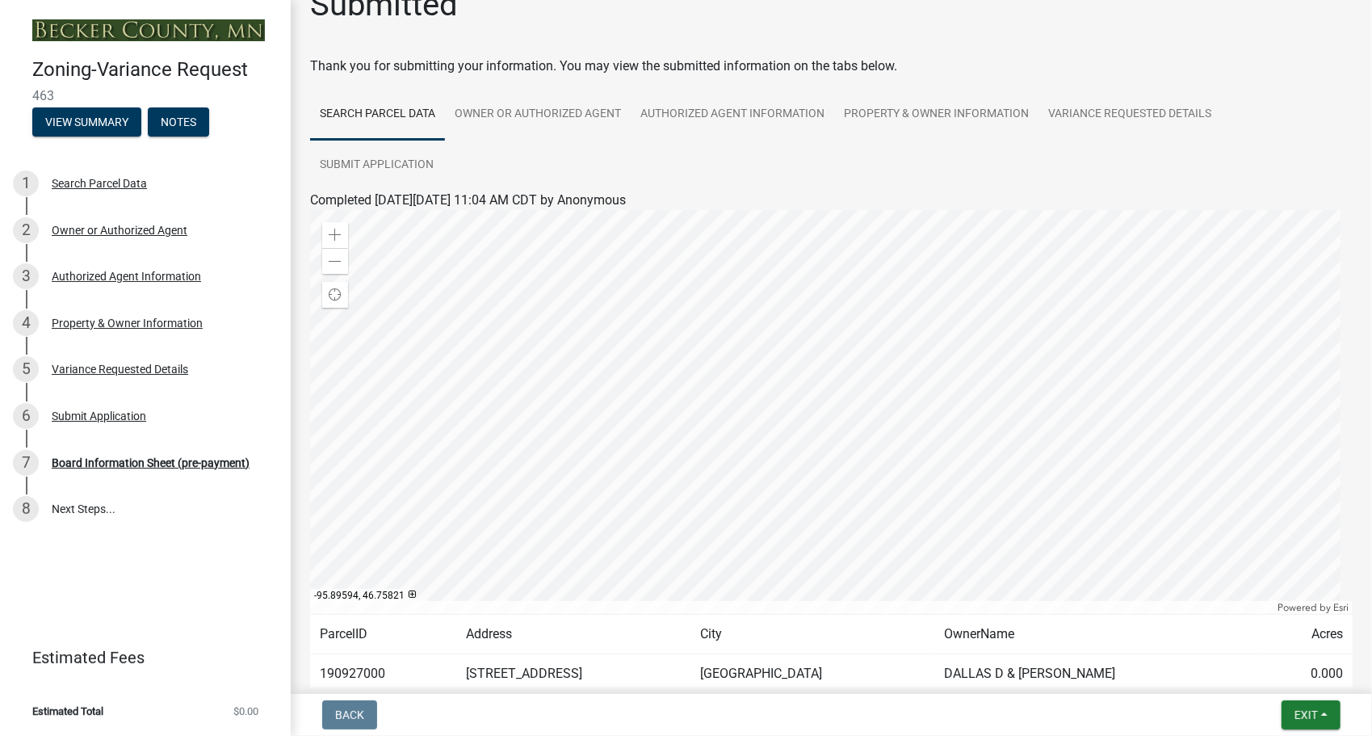
scroll to position [134, 0]
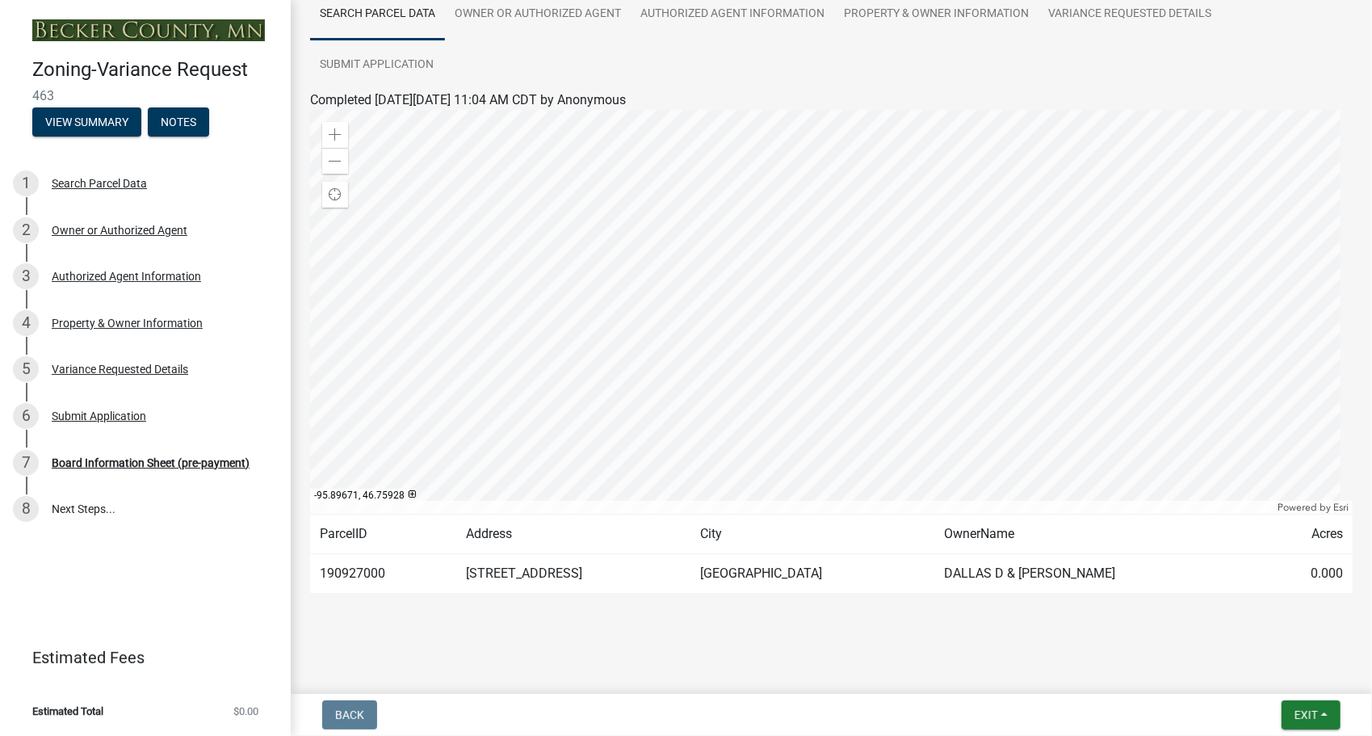
click at [799, 64] on ul "Search Parcel Data Owner or Authorized Agent Authorized Agent Information Prope…" at bounding box center [831, 40] width 1043 height 102
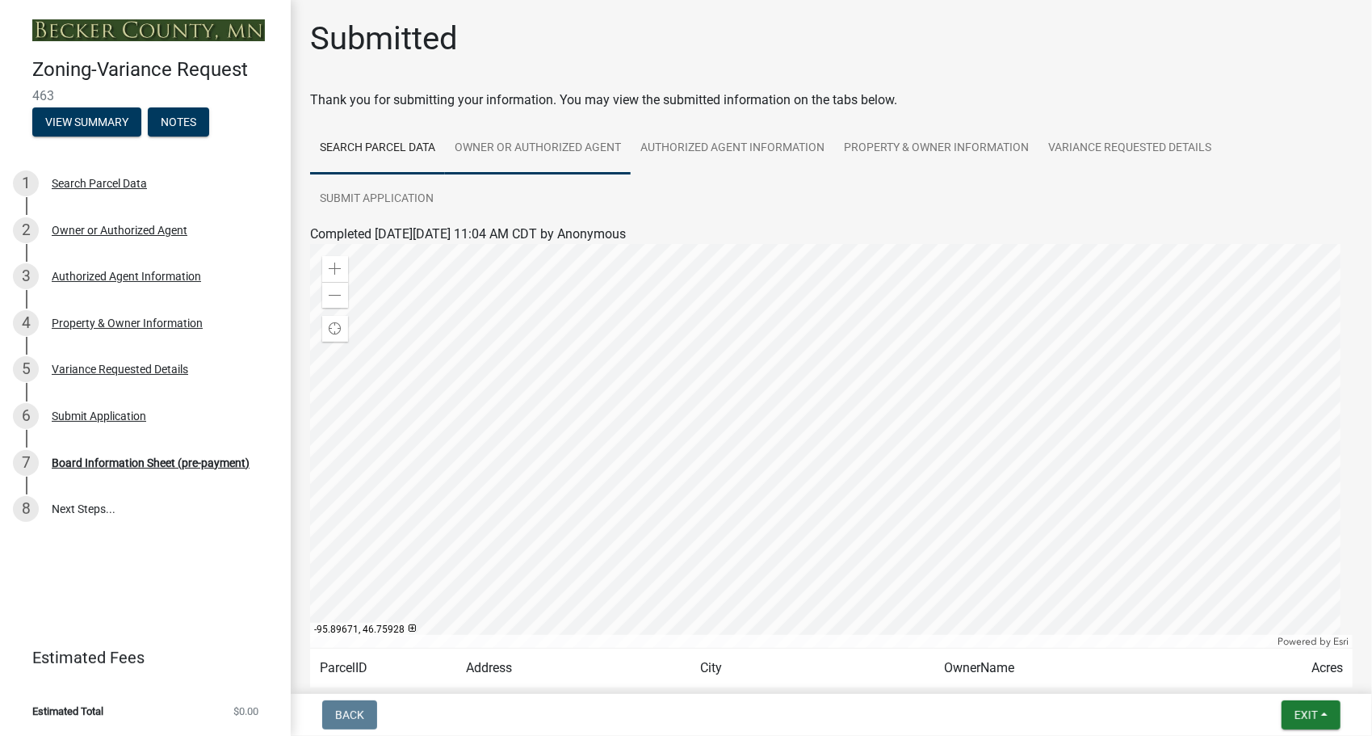
click at [541, 149] on link "Owner or Authorized Agent" at bounding box center [538, 149] width 186 height 52
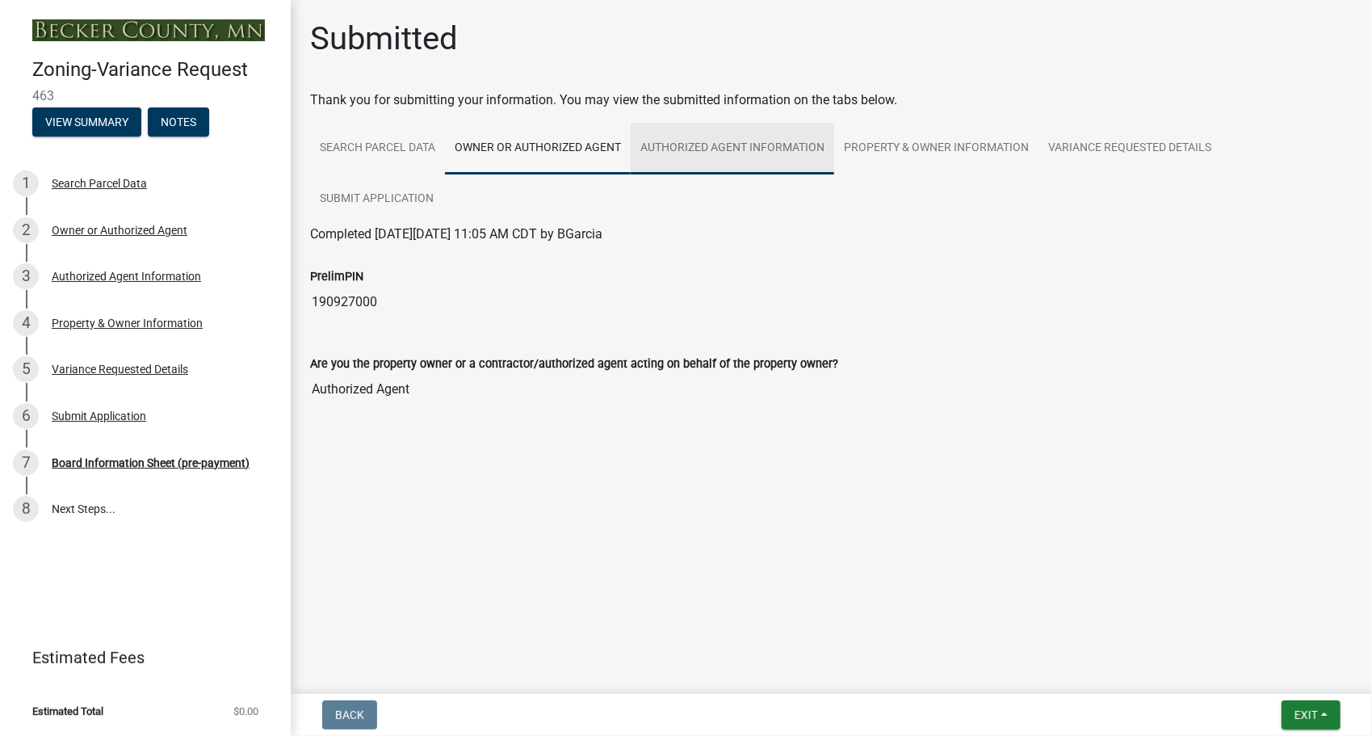
click at [686, 145] on link "Authorized Agent Information" at bounding box center [733, 149] width 204 height 52
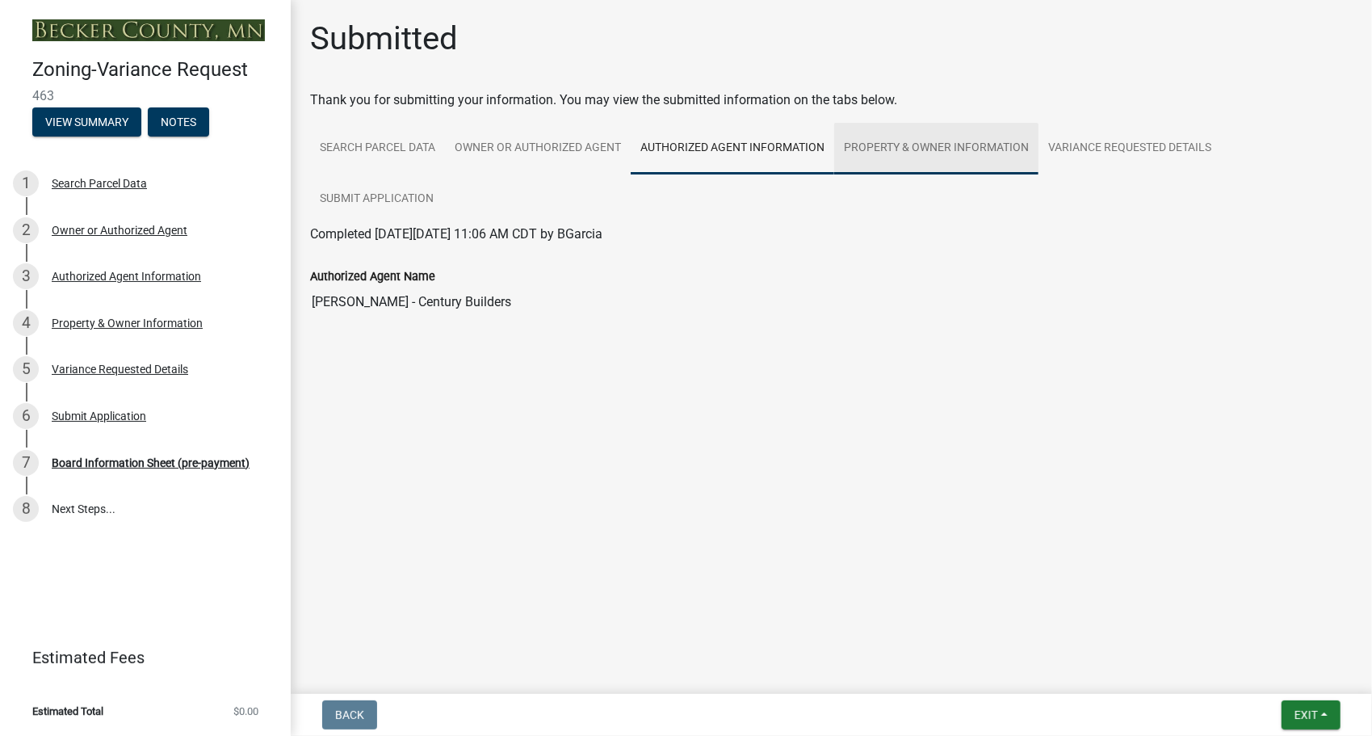
click at [867, 142] on link "Property & Owner Information" at bounding box center [936, 149] width 204 height 52
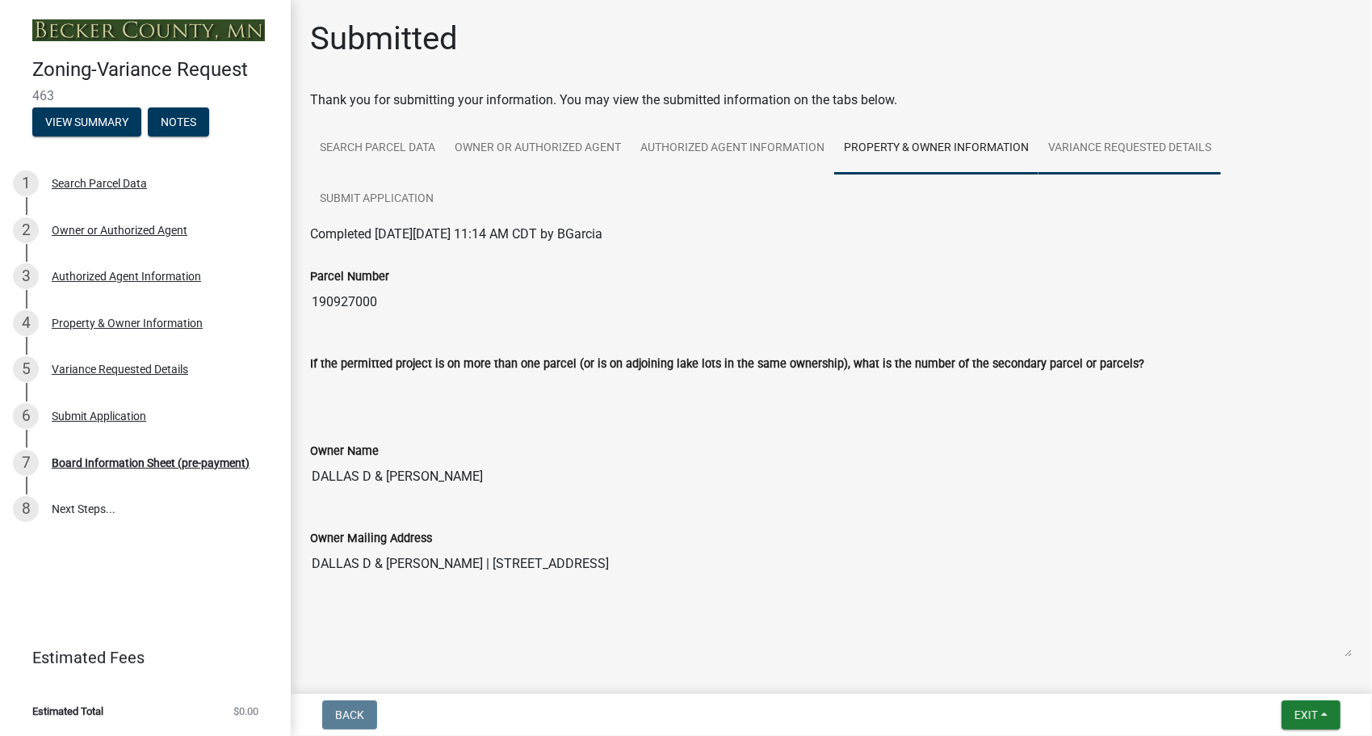
click at [1111, 149] on link "Variance Requested Details" at bounding box center [1130, 149] width 183 height 52
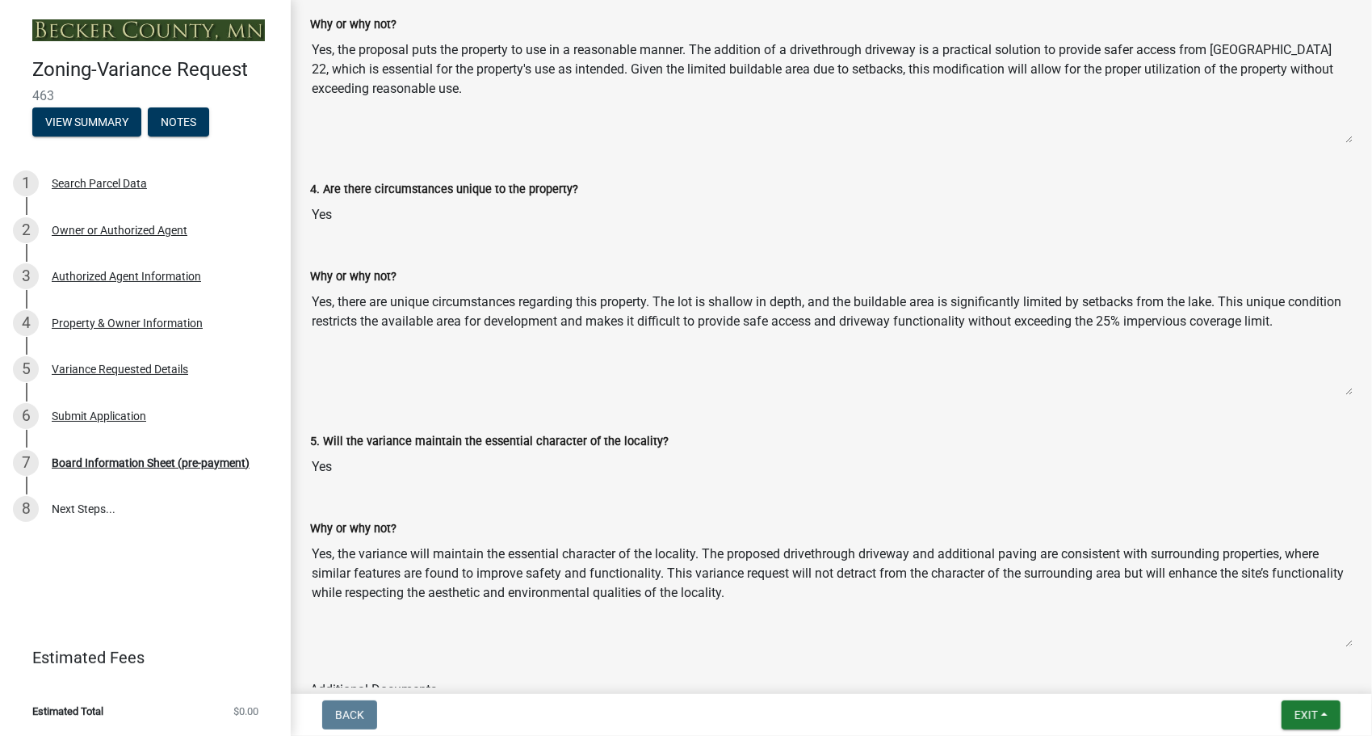
scroll to position [3475, 0]
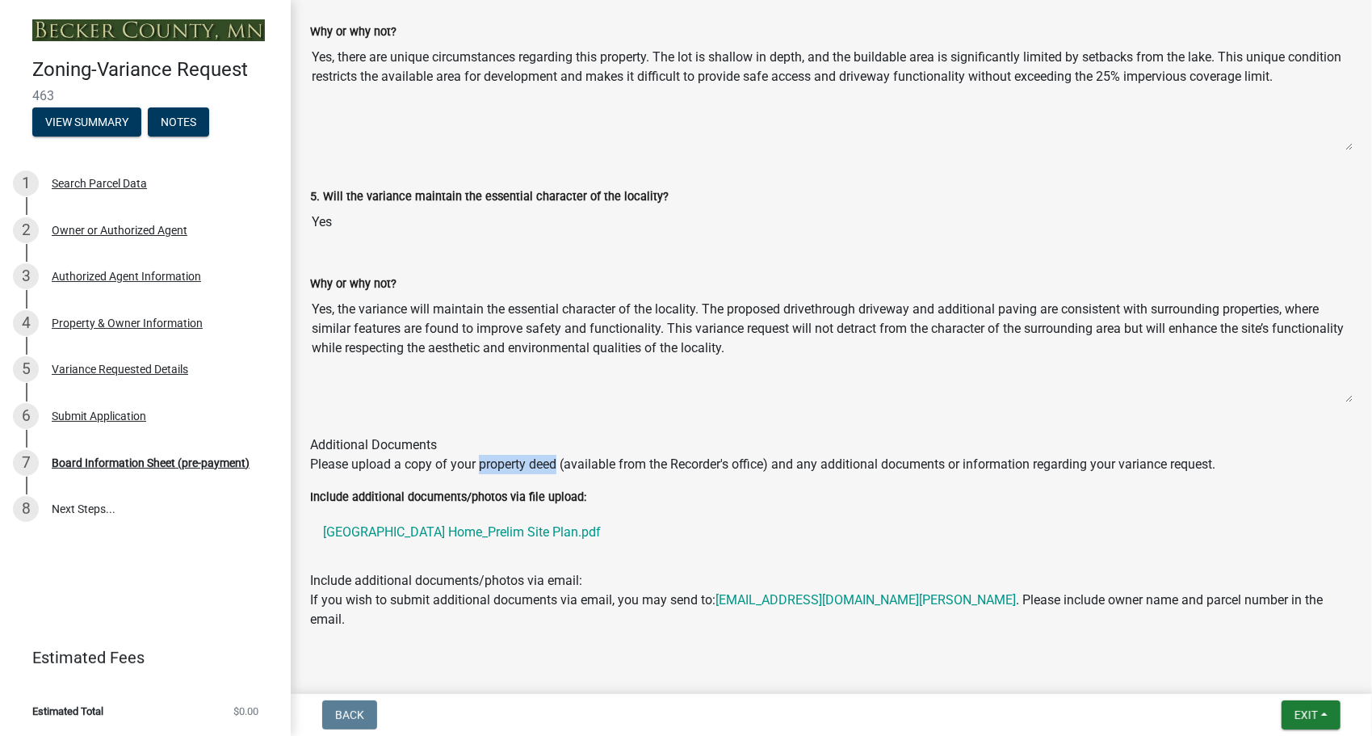
drag, startPoint x: 557, startPoint y: 449, endPoint x: 477, endPoint y: 455, distance: 80.2
click at [477, 455] on p "Please upload a copy of your property deed (available from the Recorder's offic…" at bounding box center [831, 464] width 1043 height 19
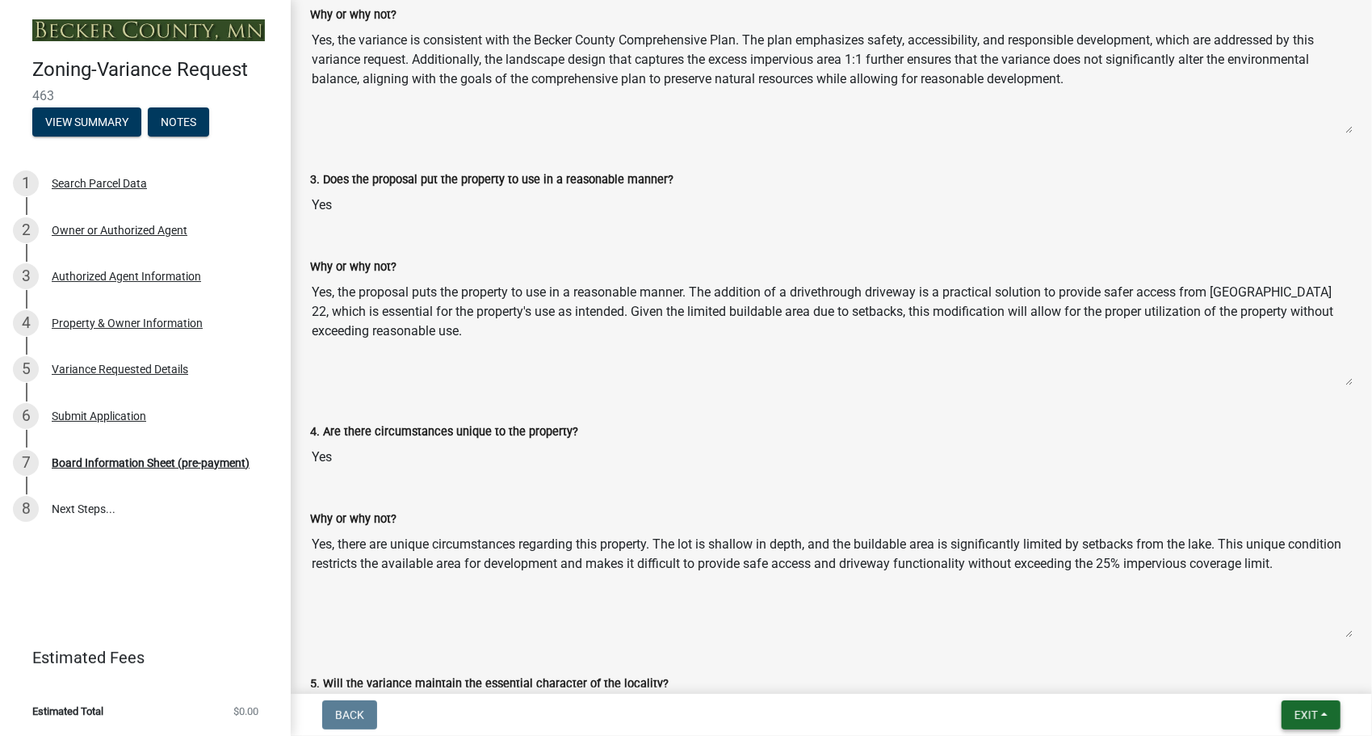
click at [1292, 718] on button "Exit" at bounding box center [1311, 714] width 59 height 29
click at [1274, 371] on div "Why or why not? Yes, the proposal puts the property to use in a reasonable mann…" at bounding box center [831, 316] width 1067 height 165
